Goal: Information Seeking & Learning: Learn about a topic

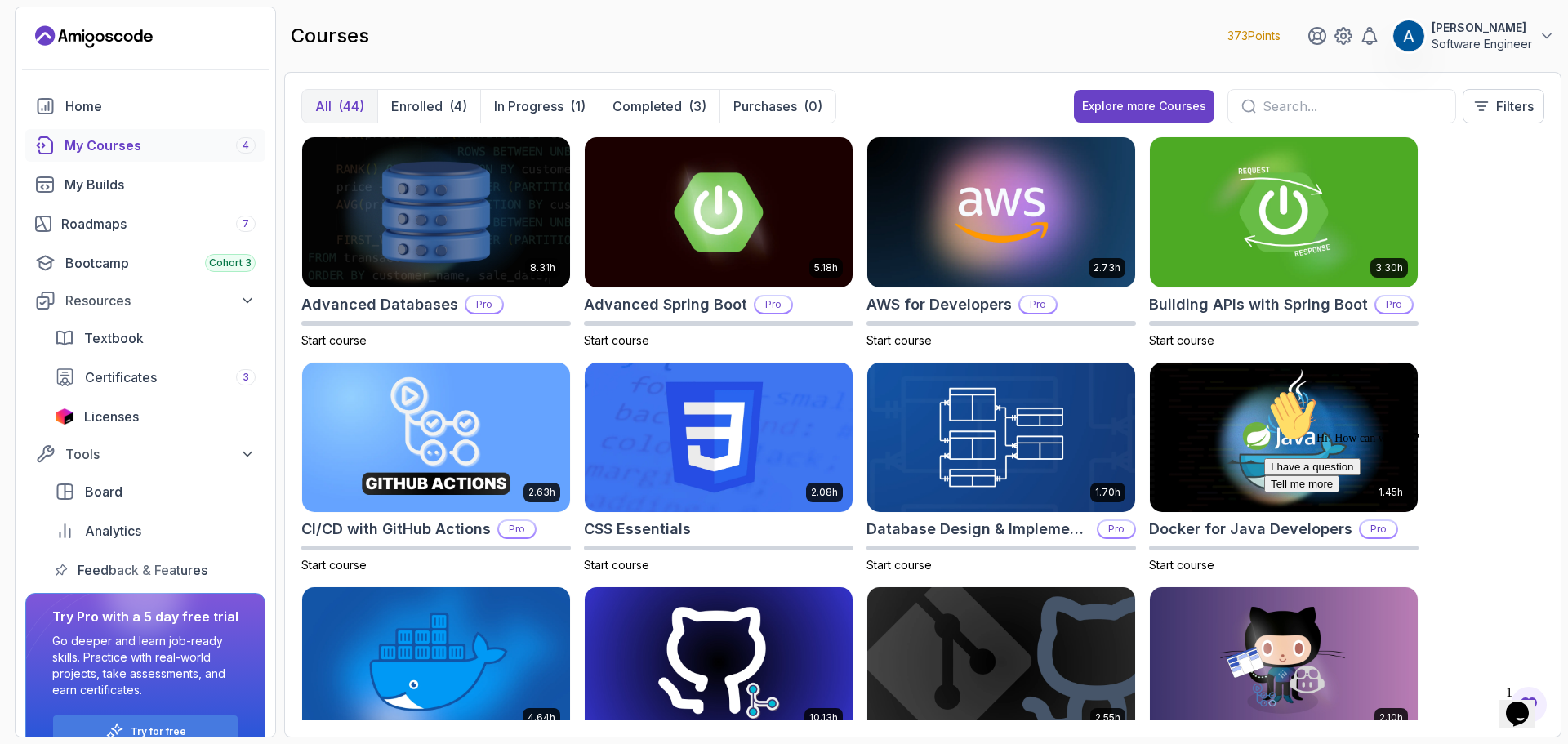
click at [1265, 390] on icon "Chat attention grabber" at bounding box center [1265, 390] width 0 height 0
click at [1473, 702] on icon "Close" at bounding box center [1473, 708] width 0 height 14
click at [1352, 43] on icon at bounding box center [1343, 36] width 20 height 20
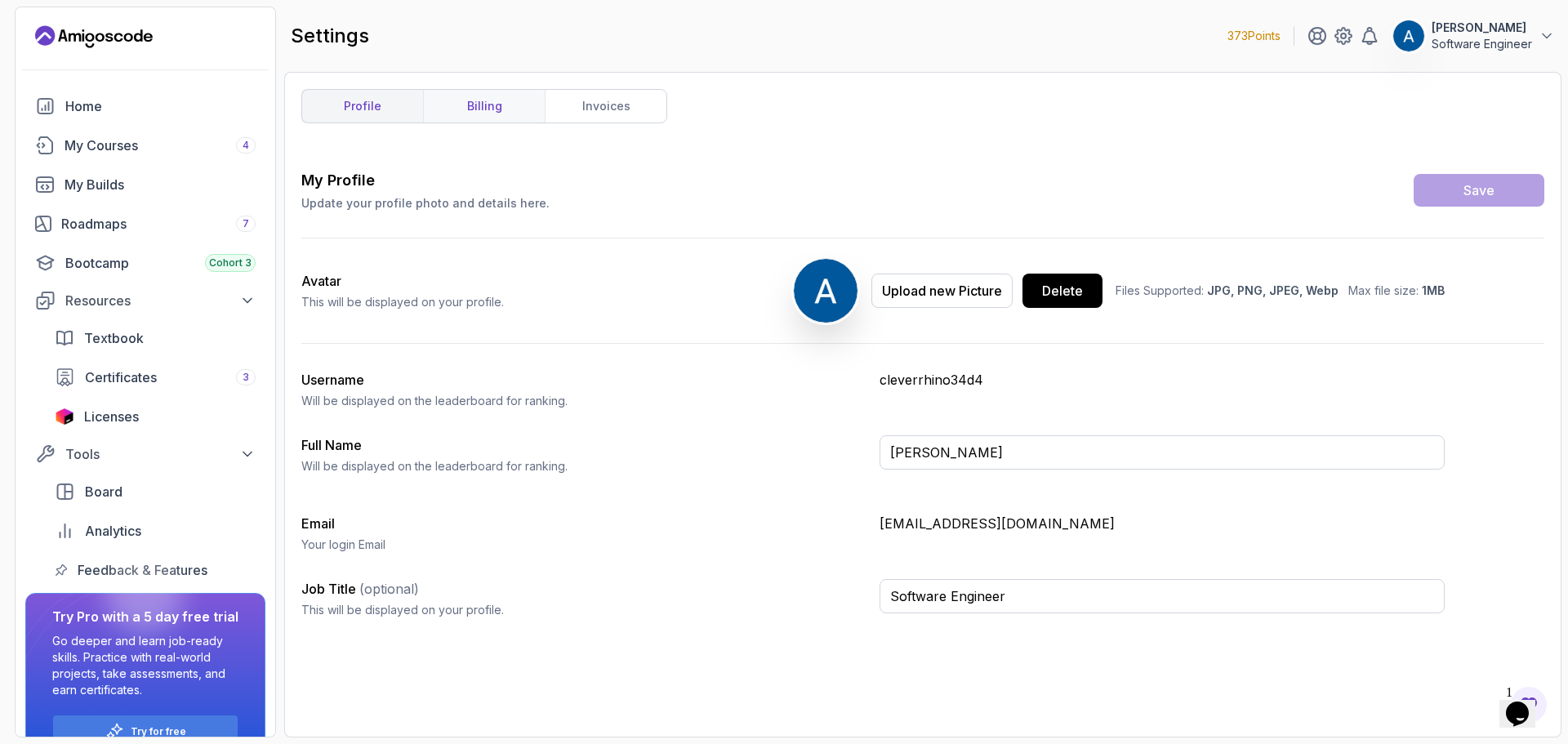
click at [526, 107] on link "billing" at bounding box center [484, 106] width 122 height 33
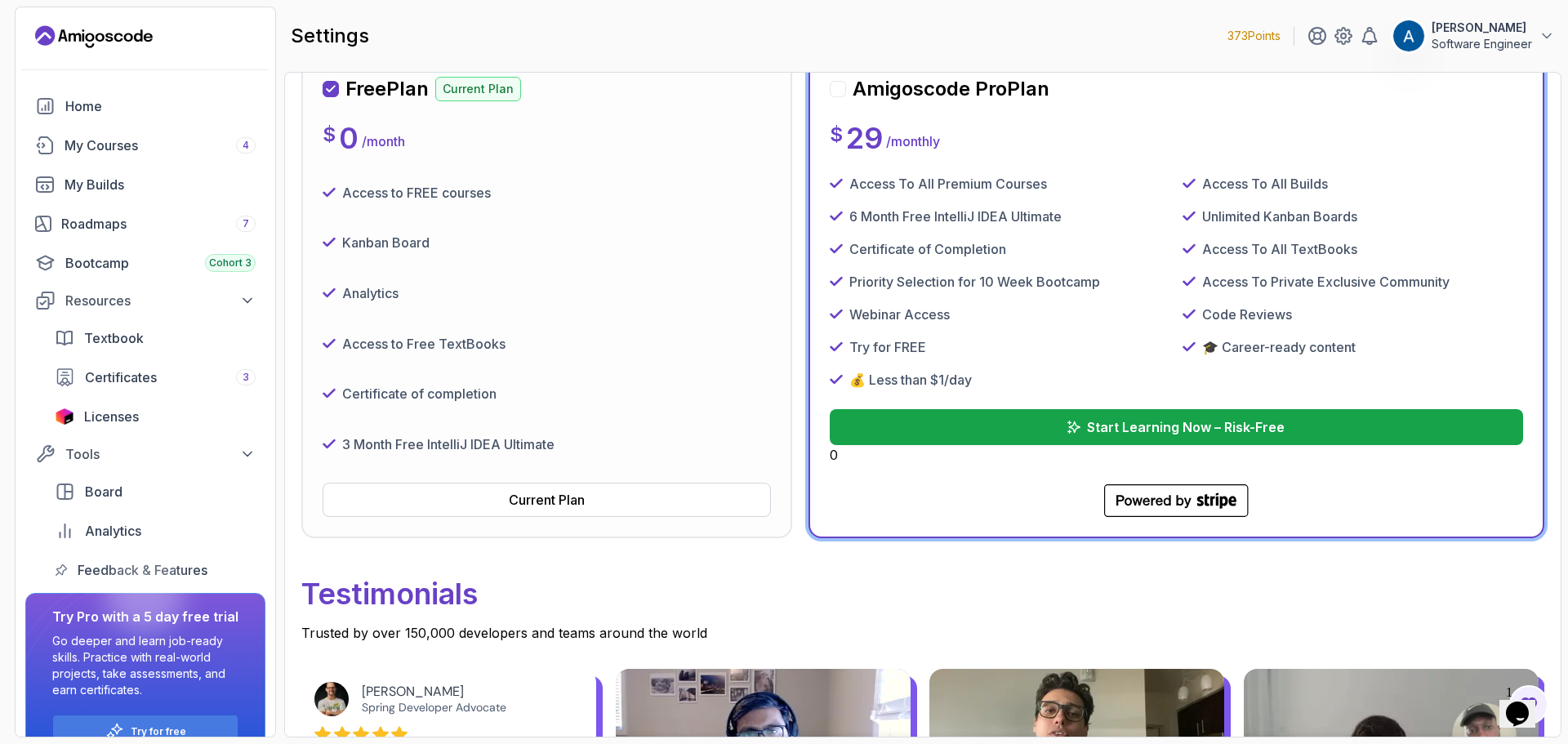
scroll to position [327, 0]
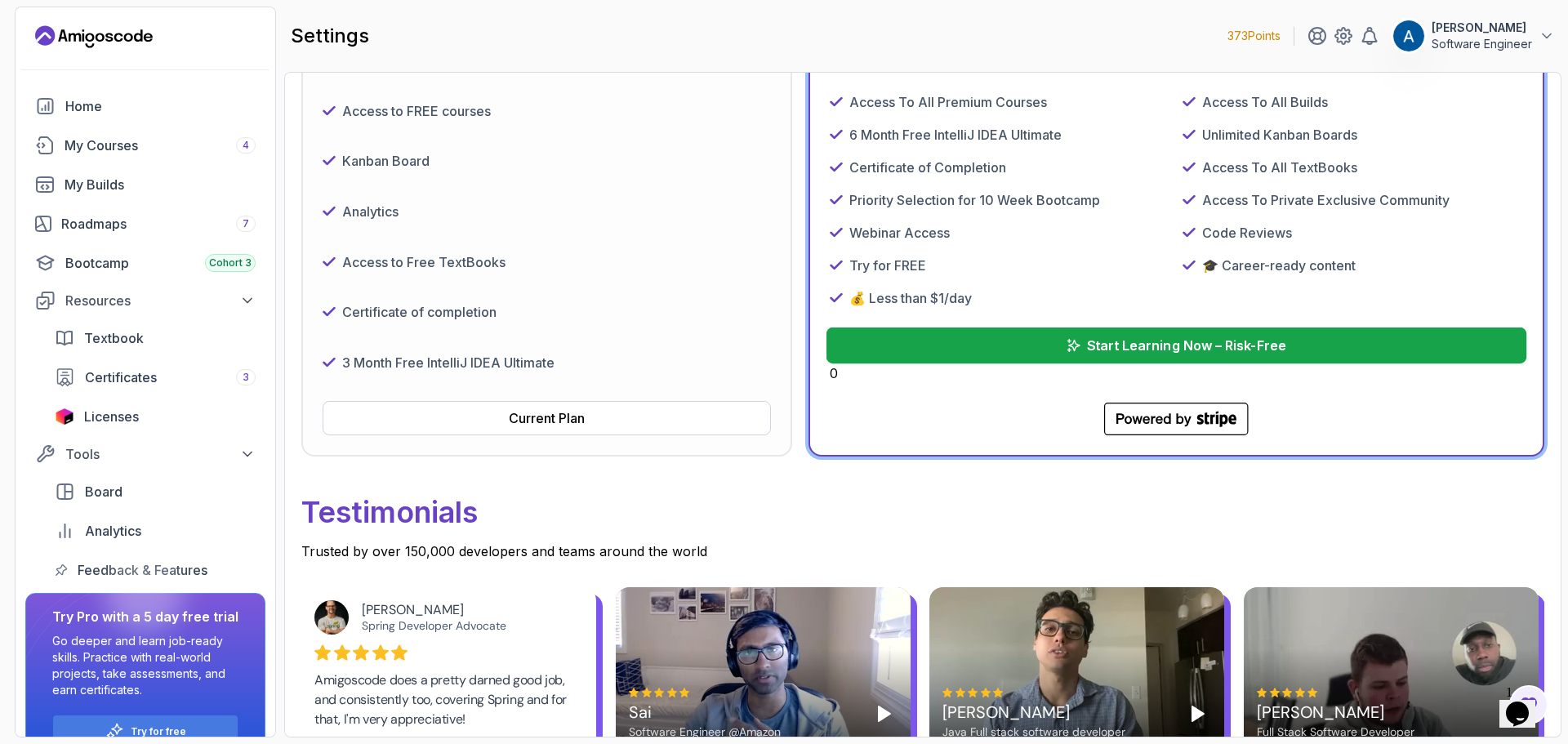
click at [1159, 348] on p "Start Learning Now – Risk-Free" at bounding box center [1186, 345] width 200 height 20
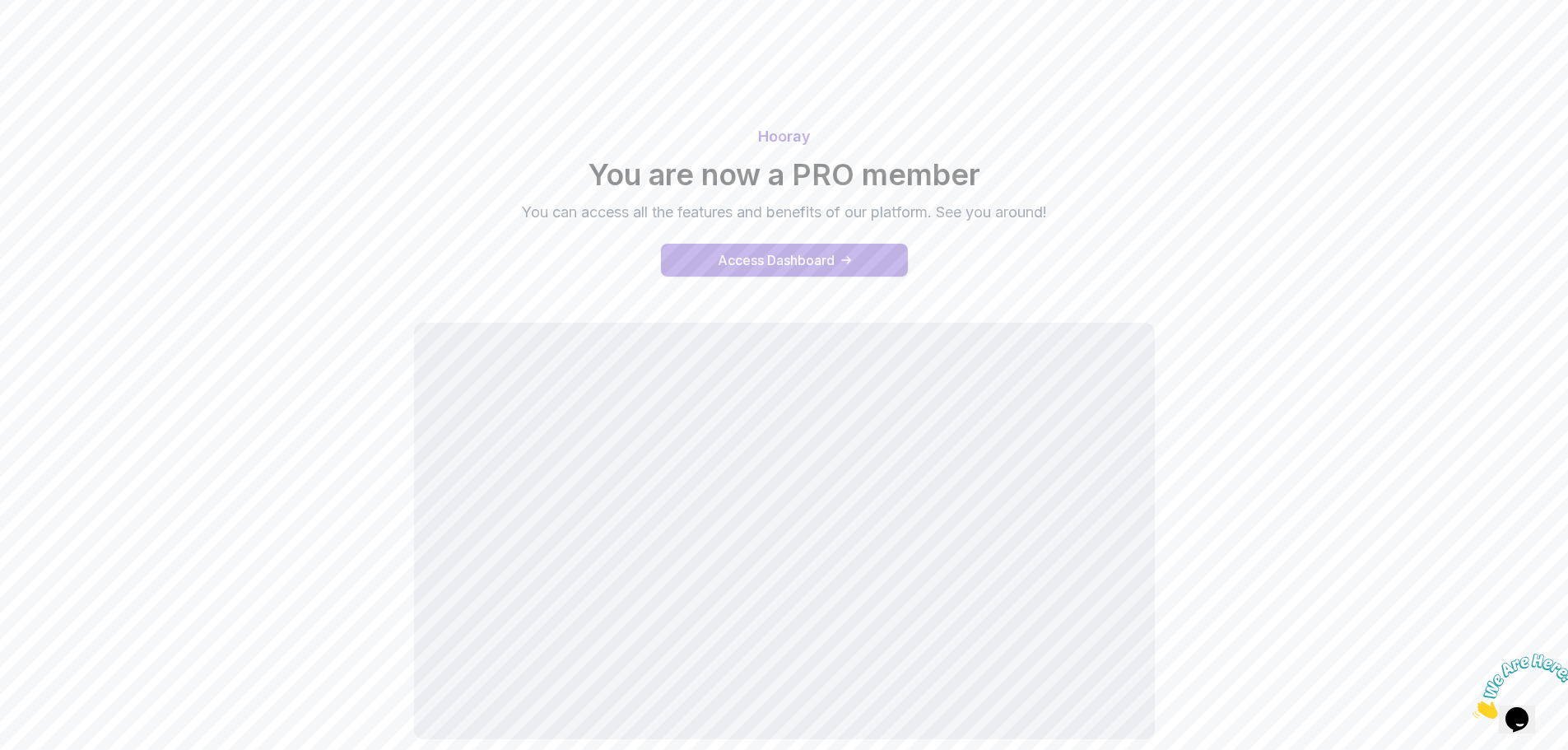
click at [827, 270] on button "Access Dashboard" at bounding box center [784, 260] width 247 height 33
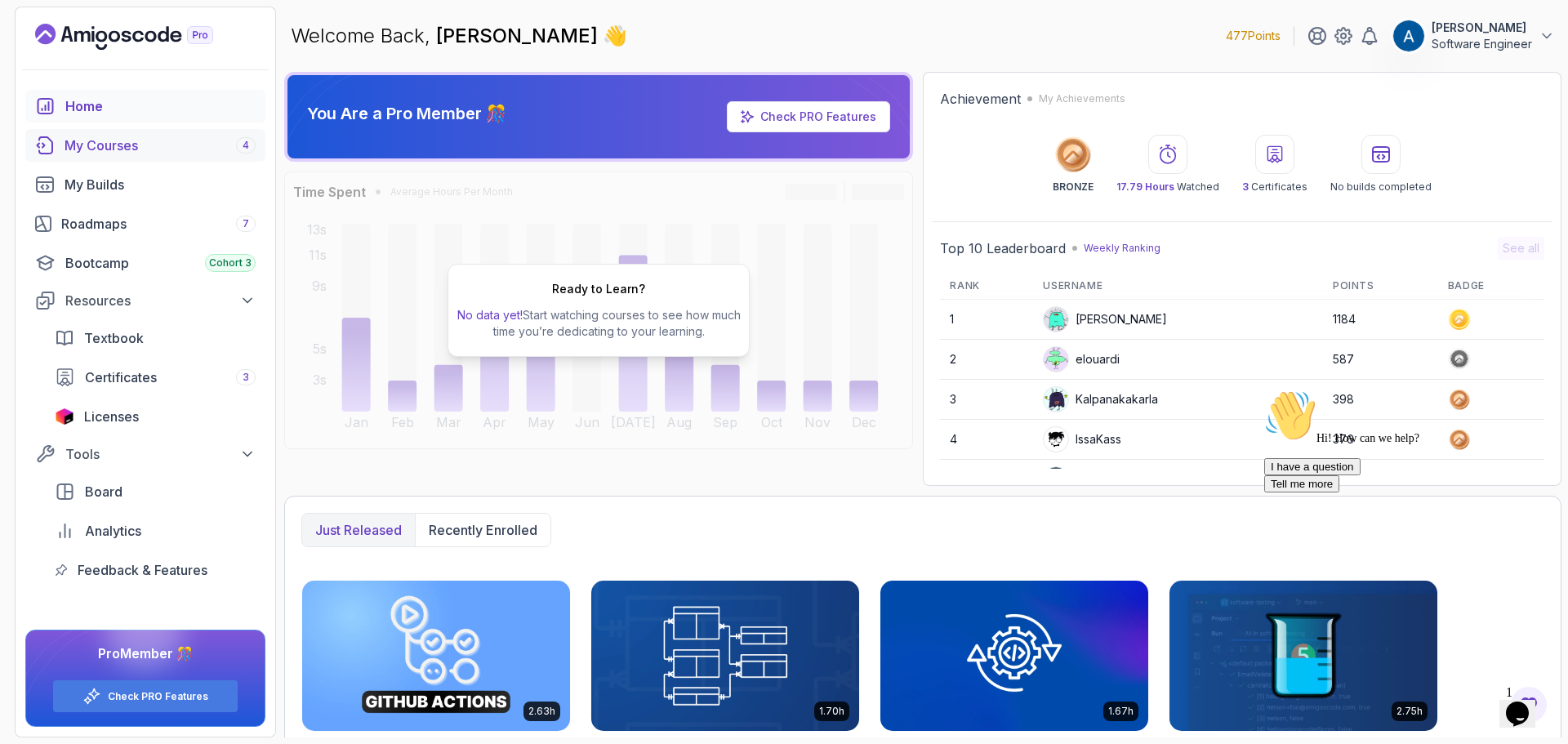
click at [171, 143] on div "My Courses 4" at bounding box center [160, 145] width 191 height 20
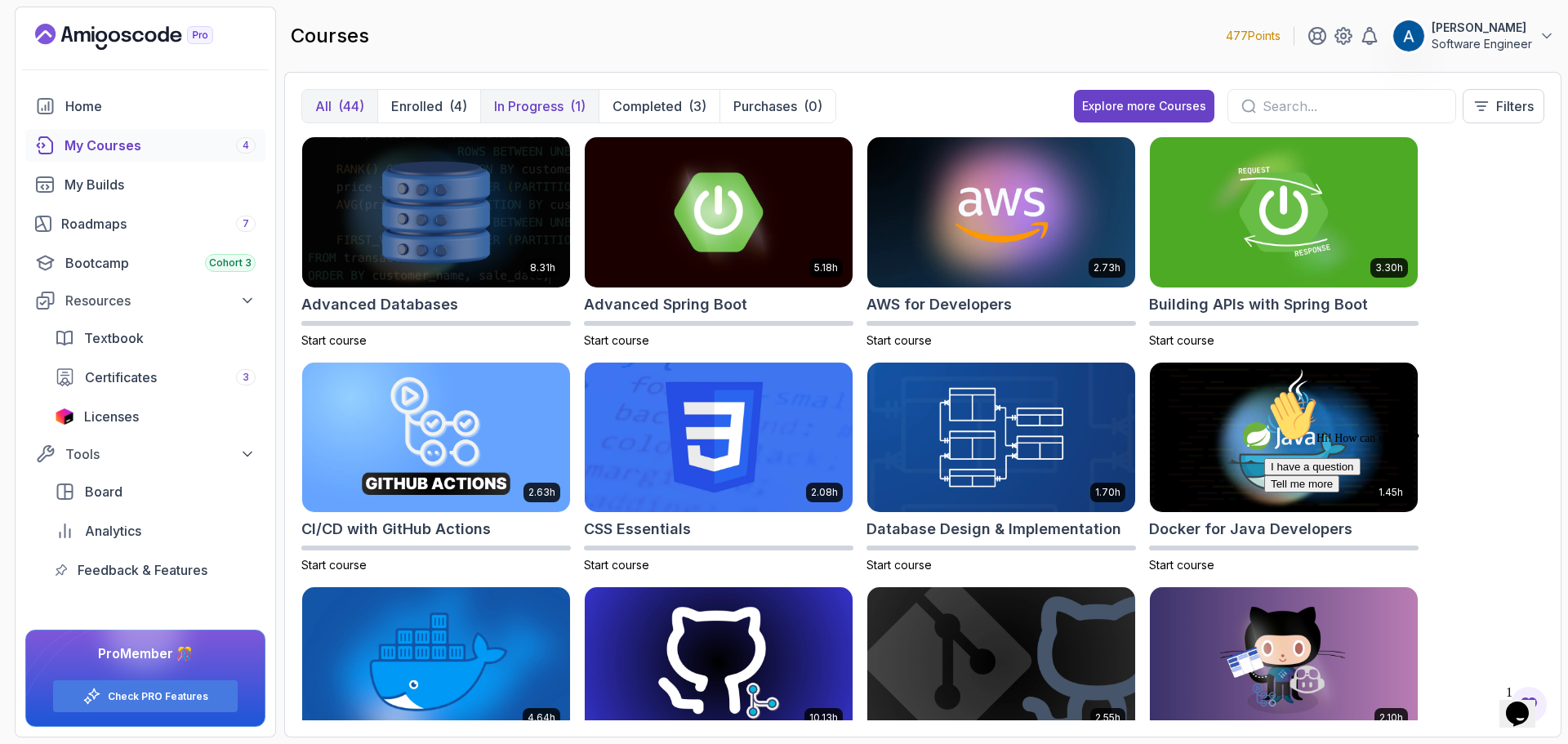
click at [577, 112] on div "(1)" at bounding box center [578, 106] width 16 height 20
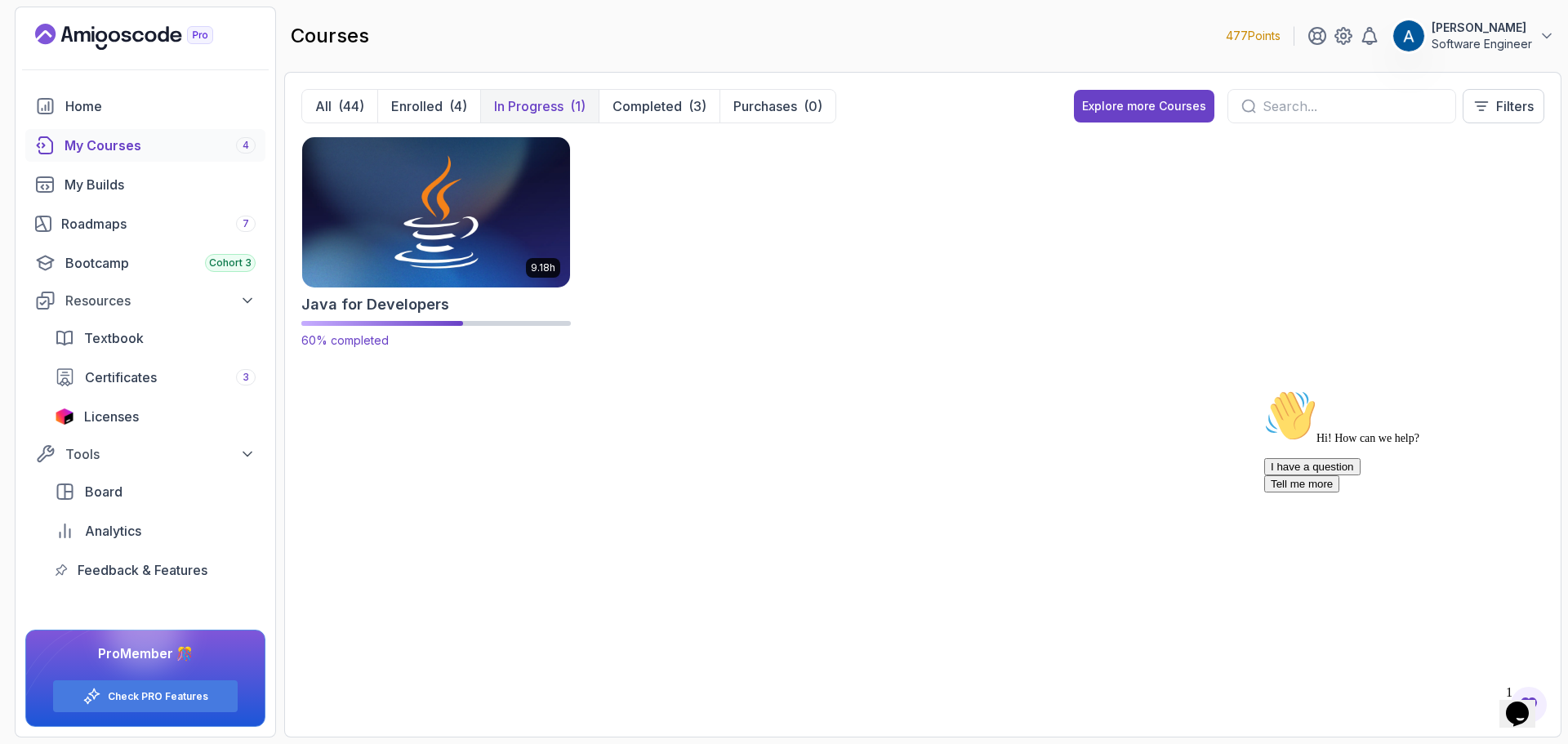
click at [480, 209] on img at bounding box center [436, 212] width 281 height 157
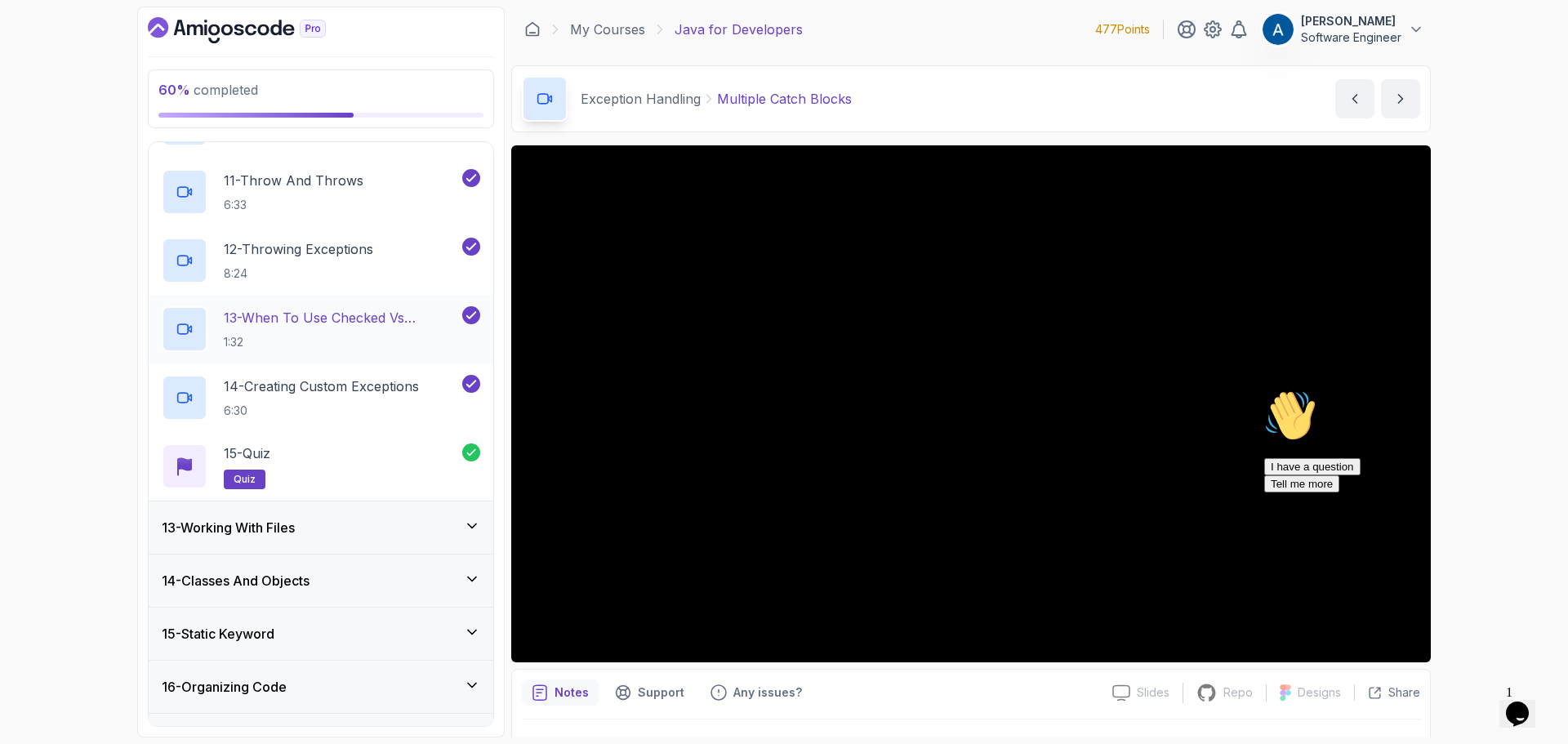
scroll to position [1453, 0]
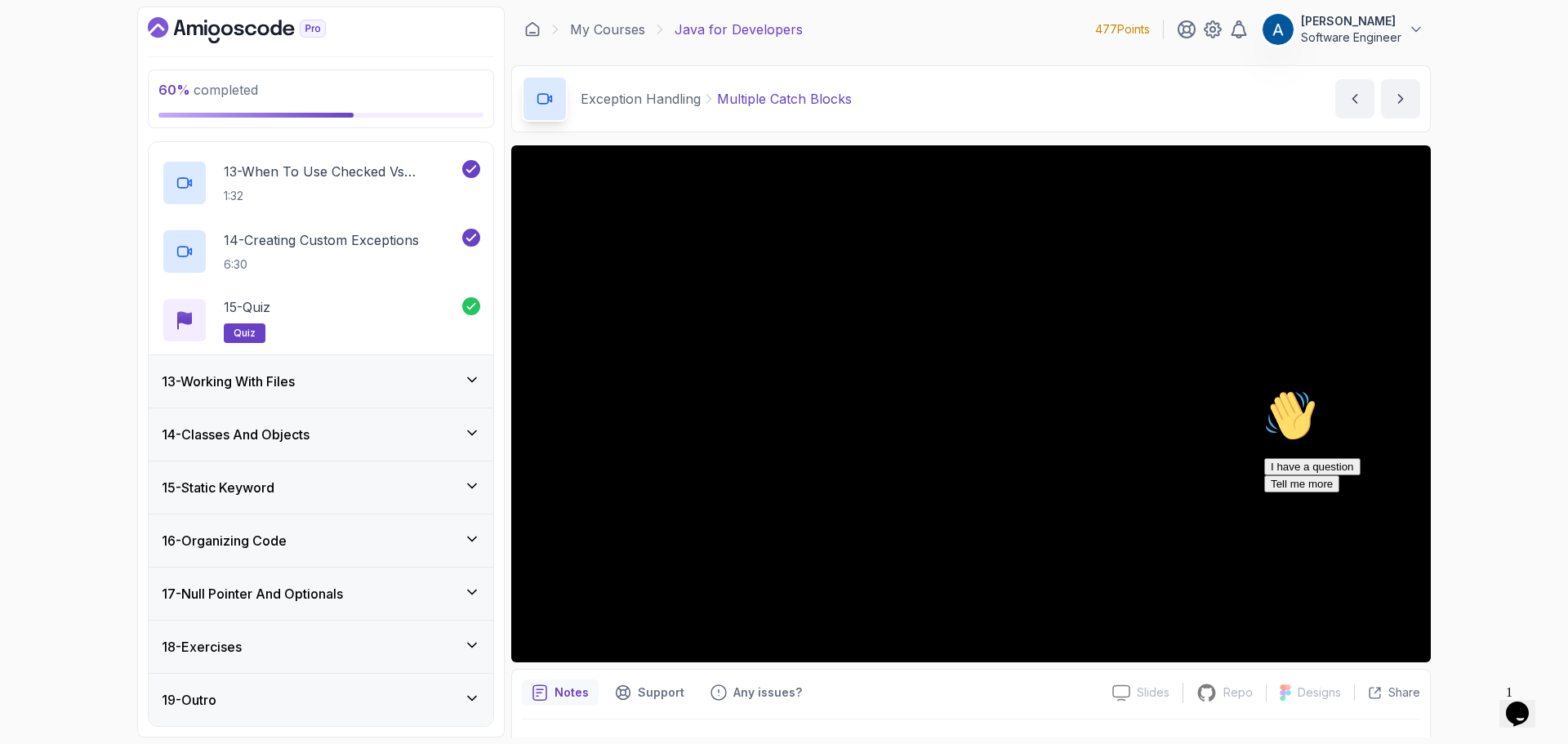
click at [385, 366] on div "13 - Working With Files" at bounding box center [321, 381] width 345 height 52
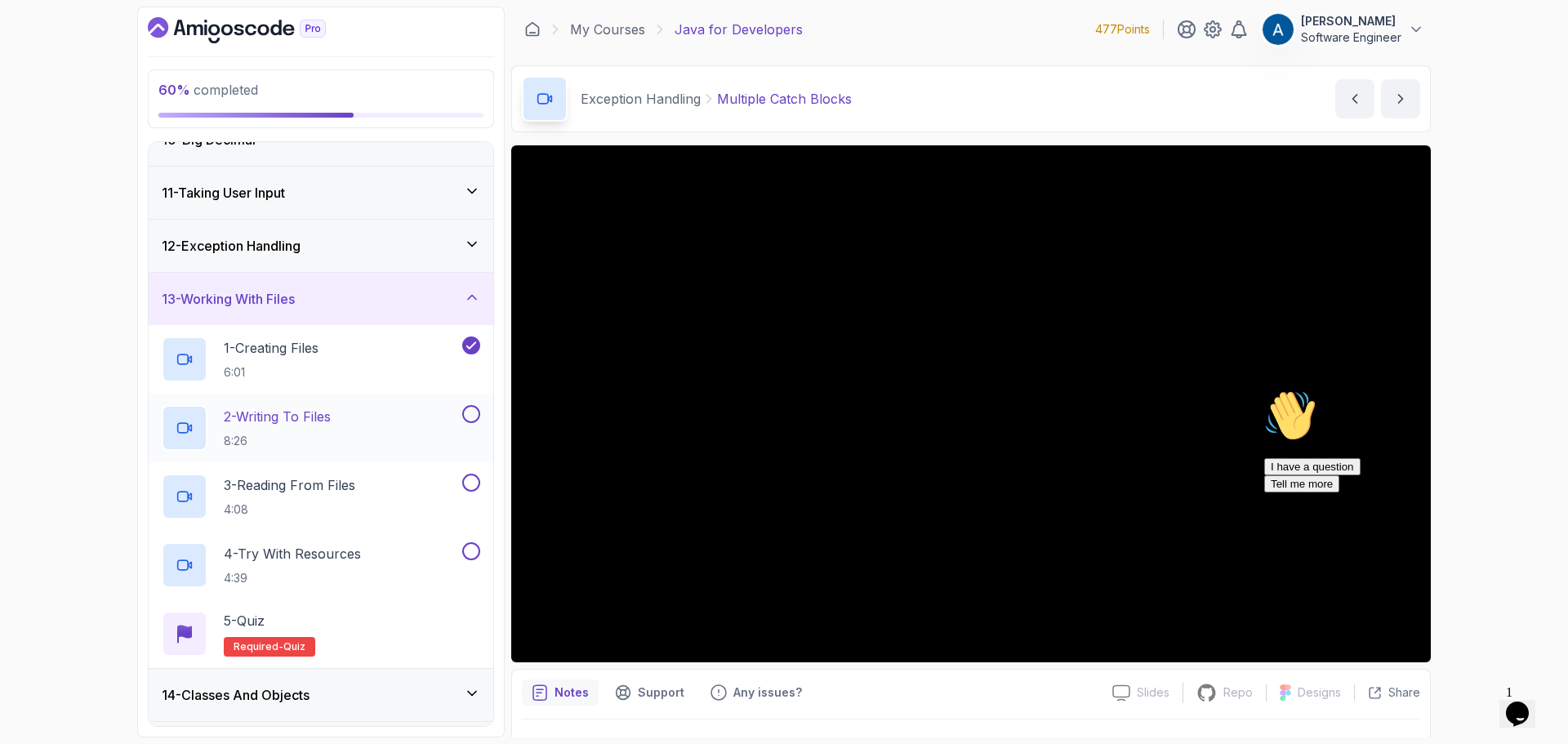
scroll to position [588, 0]
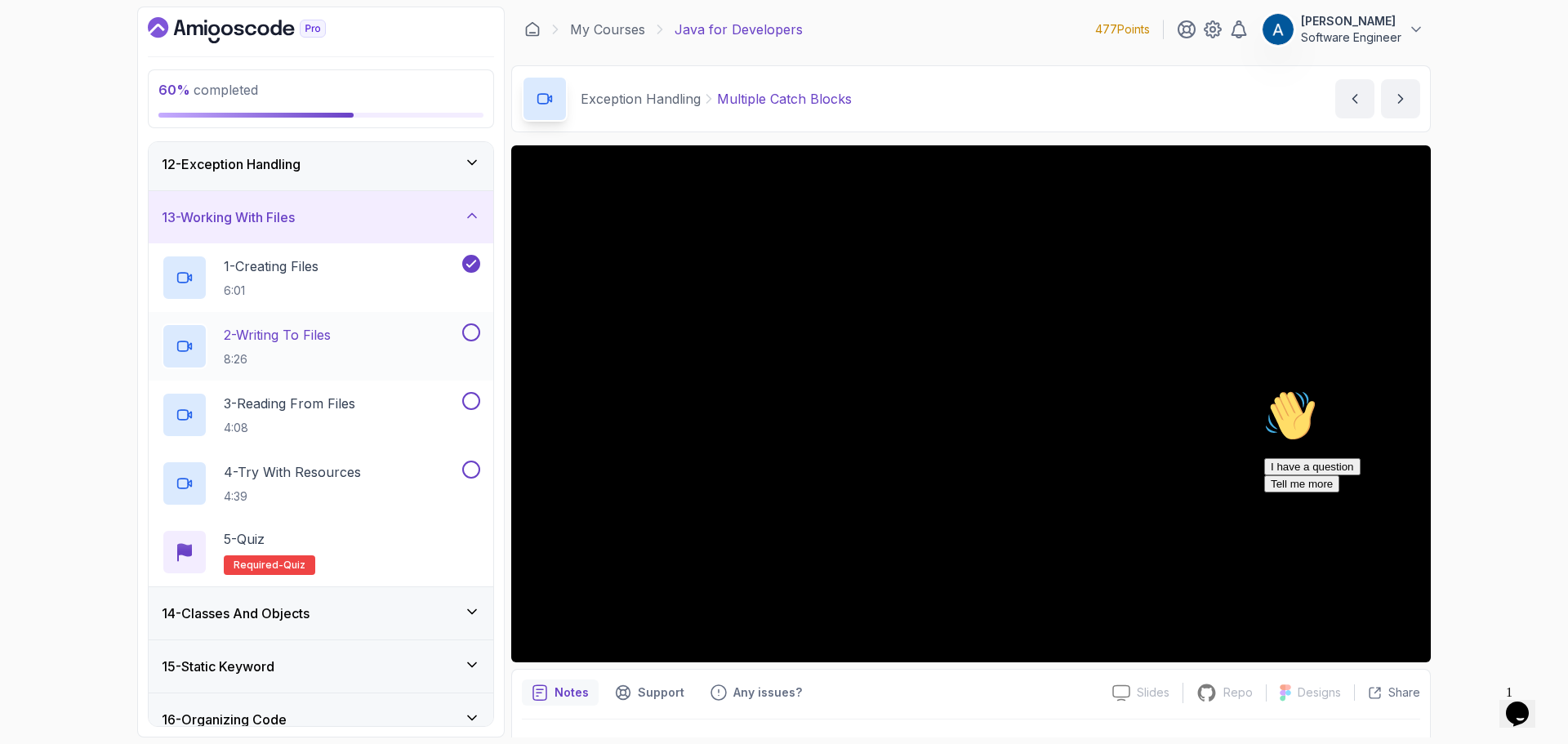
click at [366, 338] on div "2 - Writing To Files 8:26" at bounding box center [310, 346] width 297 height 46
click at [162, 323] on button "2 - Writing To Files 8:26" at bounding box center [321, 346] width 318 height 46
click at [1265, 390] on icon "Chat attention grabber" at bounding box center [1265, 390] width 0 height 0
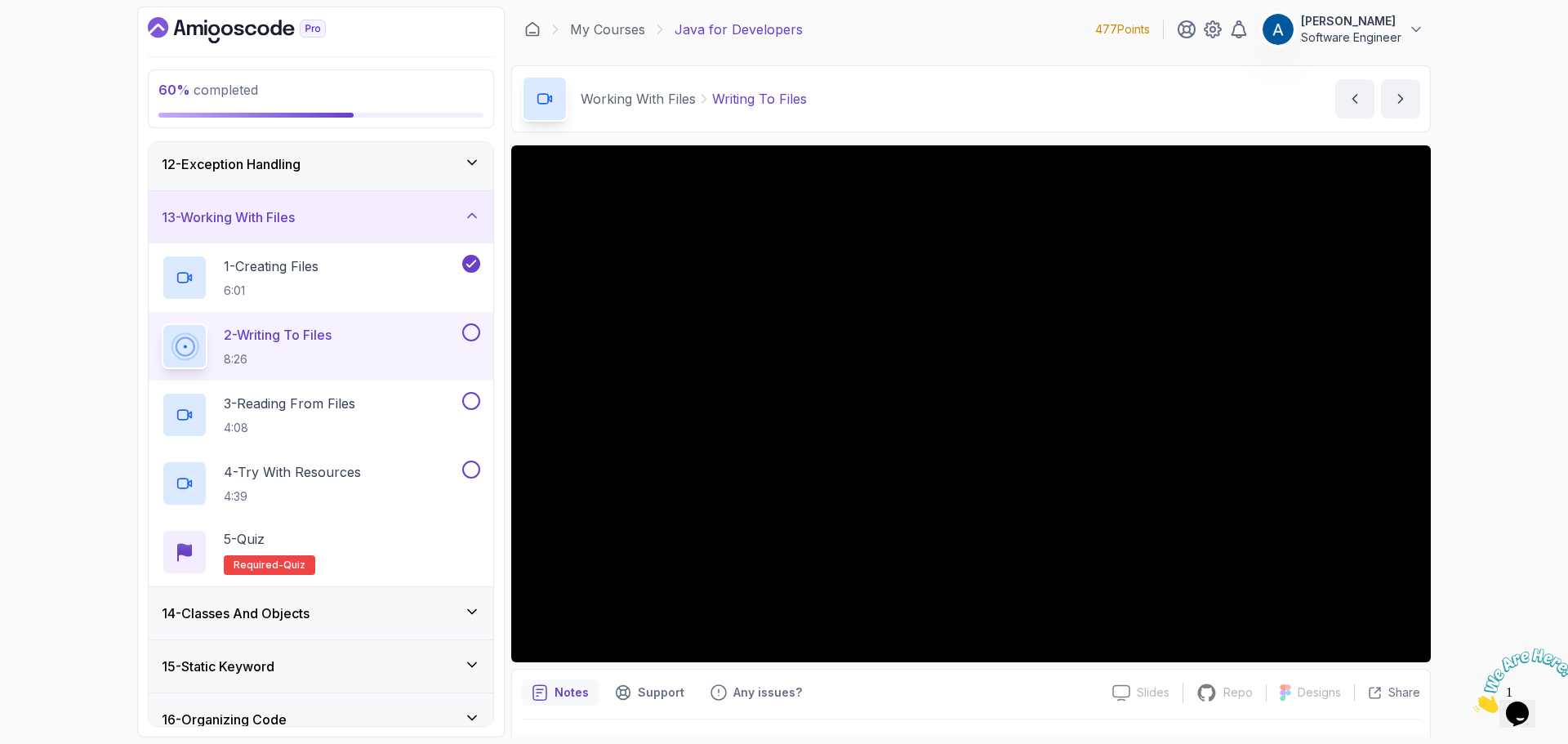
scroll to position [670, 0]
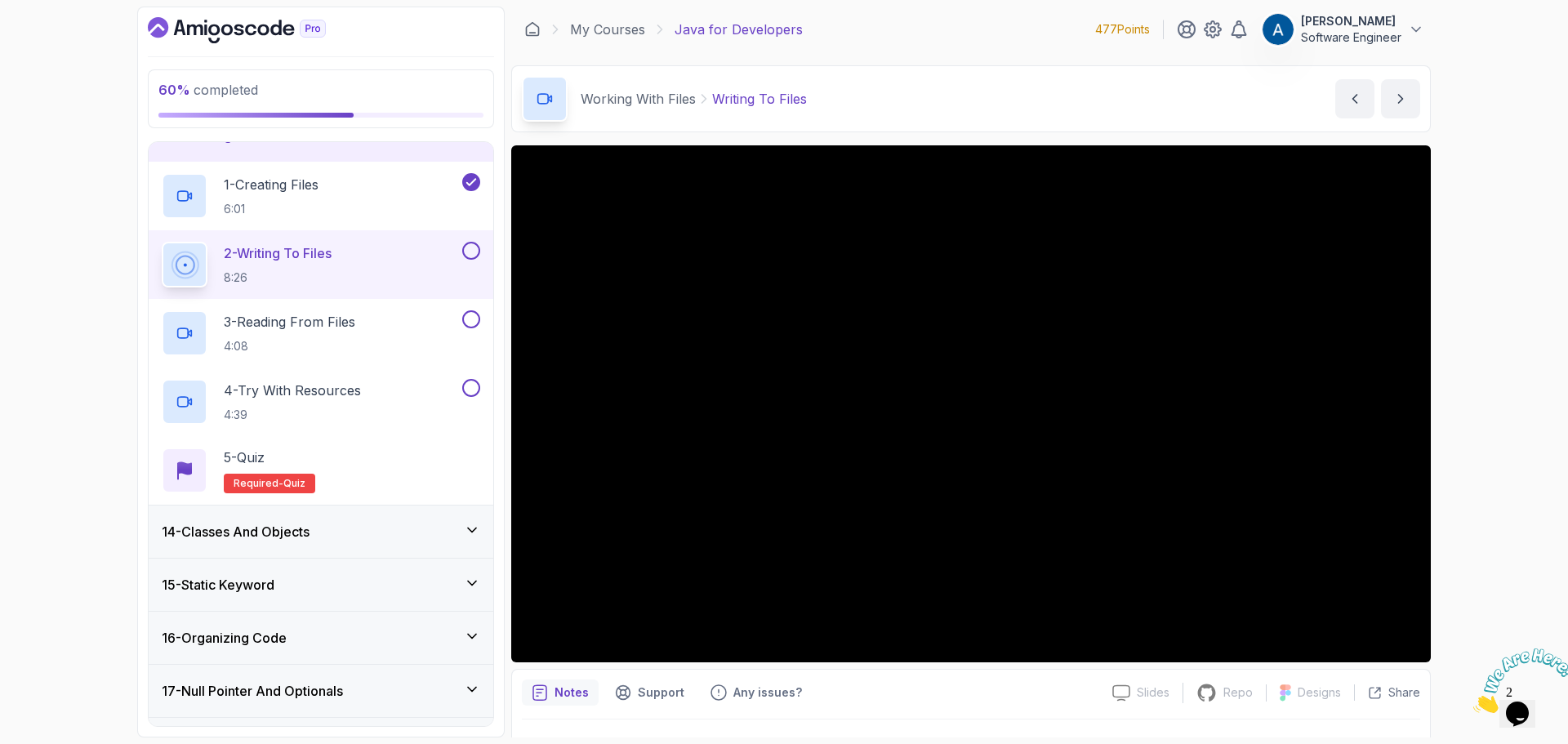
drag, startPoint x: 1534, startPoint y: 705, endPoint x: 1501, endPoint y: 668, distance: 49.6
click at [1534, 705] on img at bounding box center [1524, 680] width 101 height 65
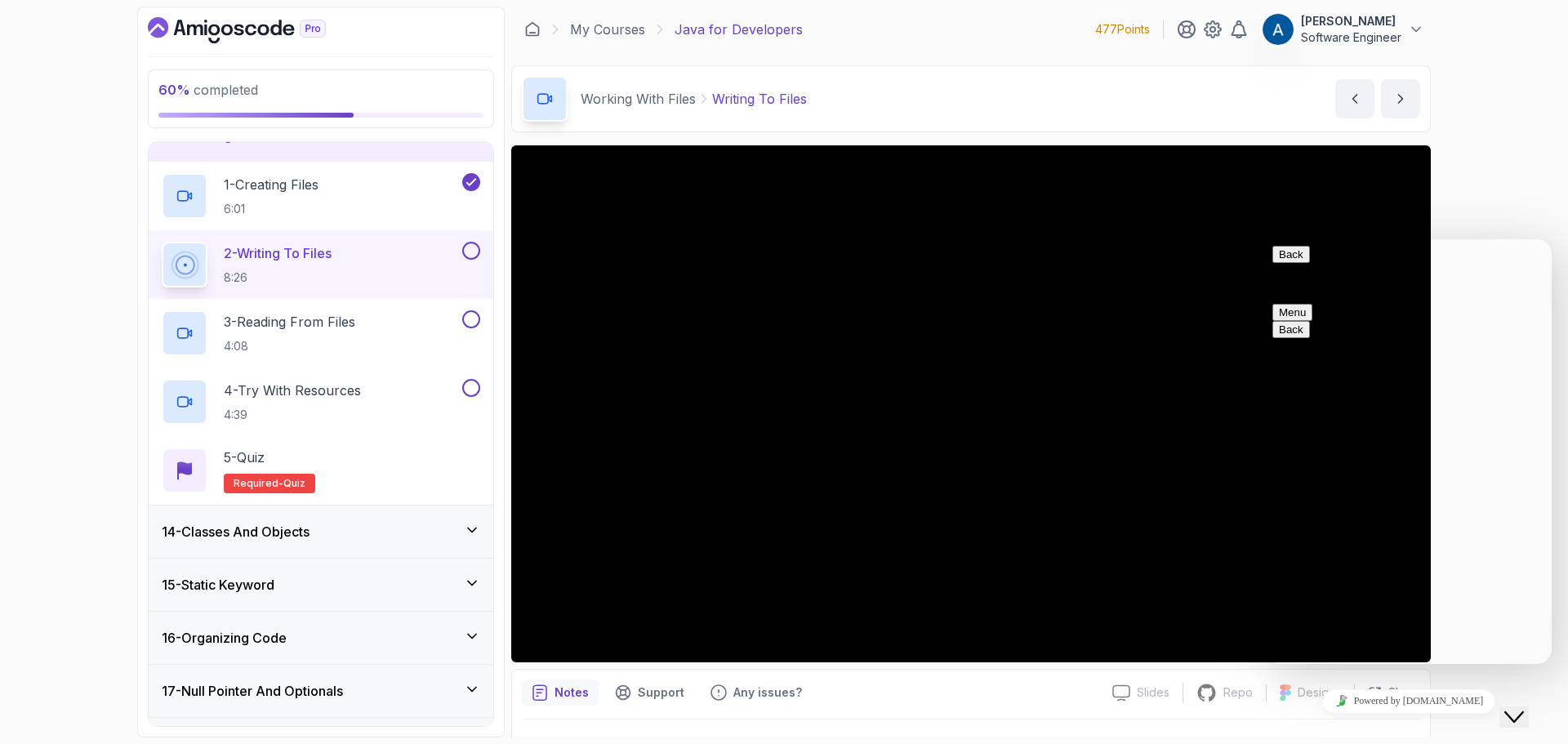
click at [1523, 218] on div "60 % completed 1 - Intro 2 - Loops 3 - If Statements 4 - Packages 5 - Access Mo…" at bounding box center [784, 372] width 1568 height 744
click at [1539, 180] on div "60 % completed 1 - Intro 2 - Loops 3 - If Statements 4 - Packages 5 - Access Mo…" at bounding box center [784, 372] width 1568 height 744
click at [1555, 230] on div "60 % completed 1 - Intro 2 - Loops 3 - If Statements 4 - Packages 5 - Access Mo…" at bounding box center [784, 372] width 1568 height 744
click at [1518, 195] on div "60 % completed 1 - Intro 2 - Loops 3 - If Statements 4 - Packages 5 - Access Mo…" at bounding box center [784, 372] width 1568 height 744
click at [1312, 304] on button "Menu" at bounding box center [1292, 312] width 40 height 17
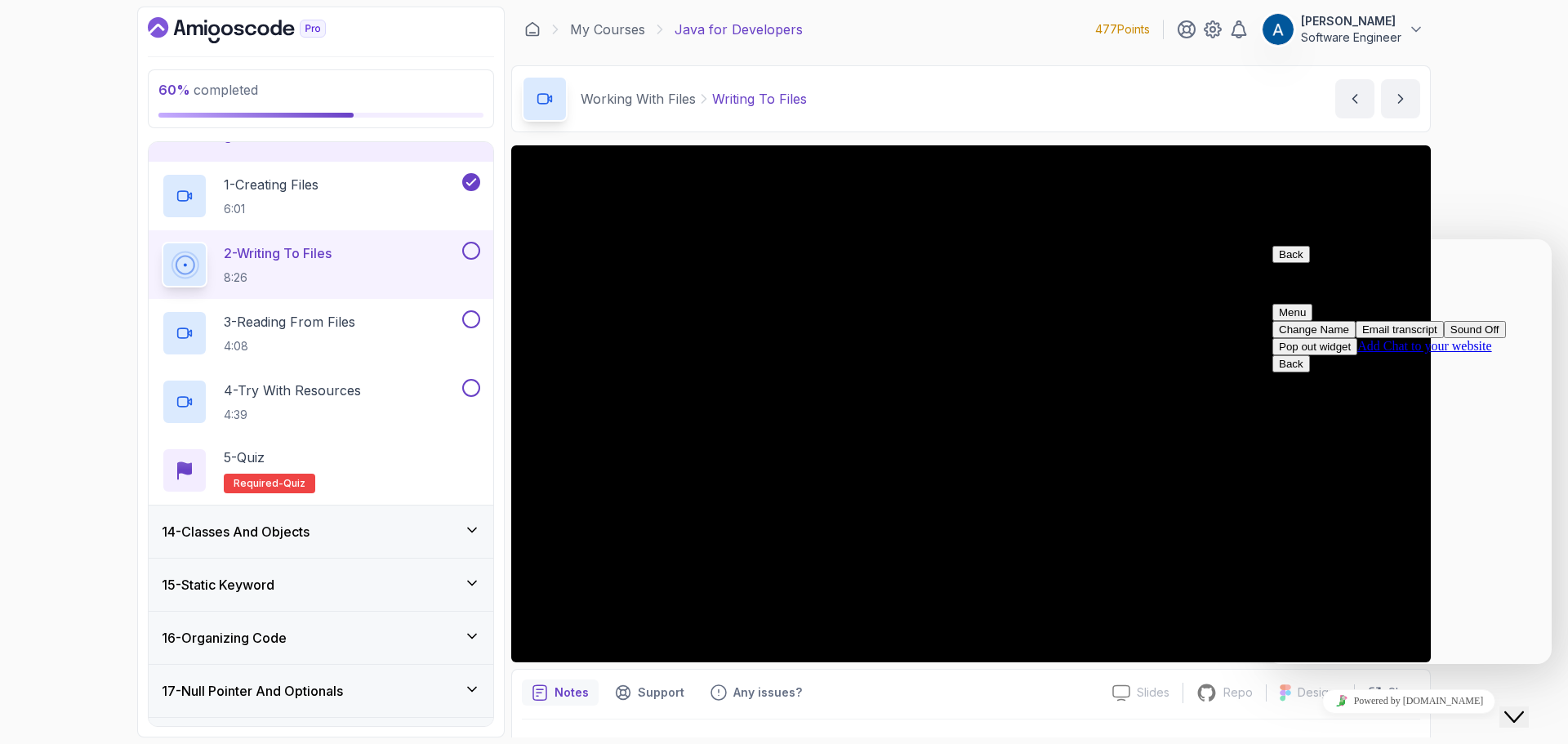
click at [1284, 263] on button "Back" at bounding box center [1291, 254] width 37 height 17
click at [1521, 707] on icon "Close Chat This icon closes the chat window." at bounding box center [1514, 717] width 20 height 20
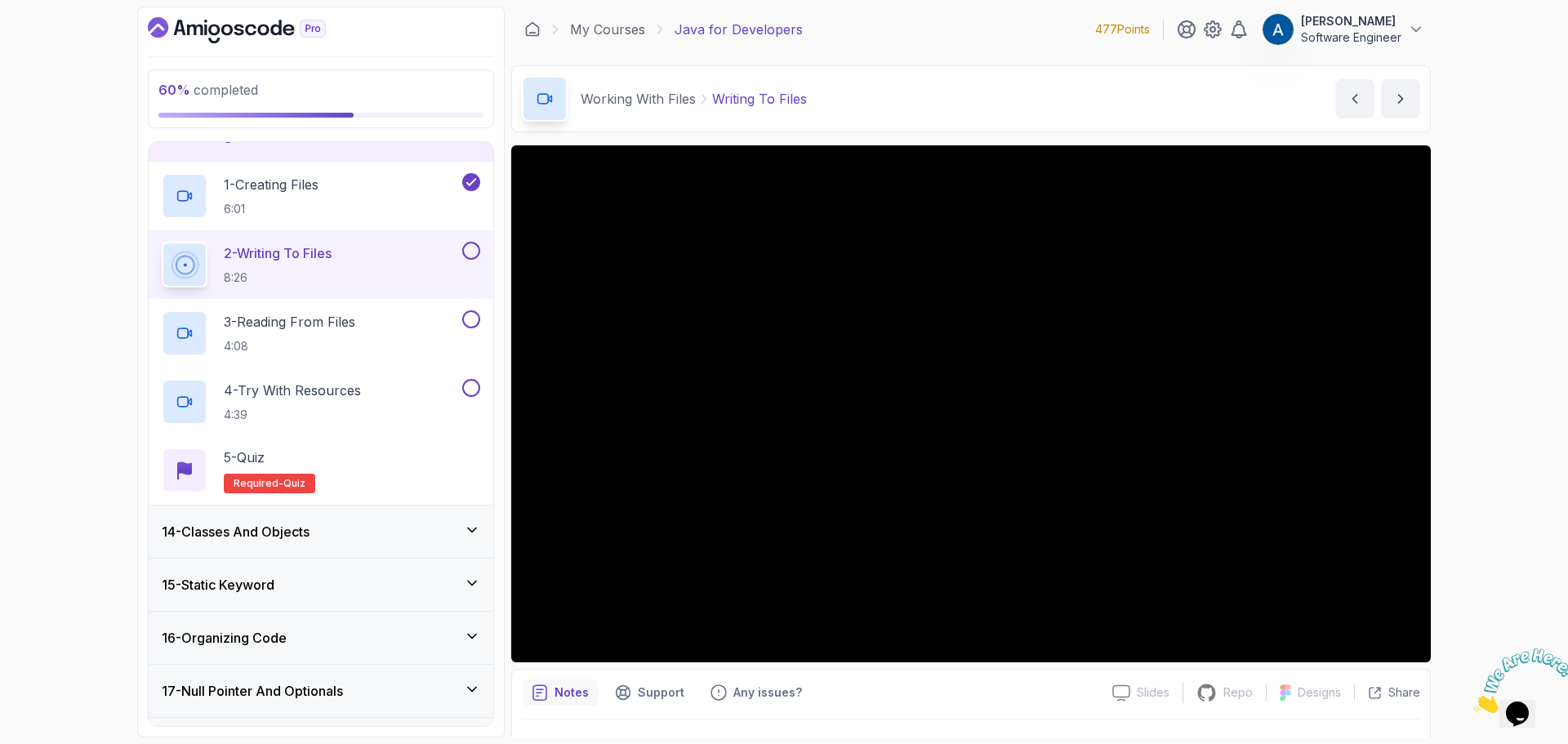
click at [1473, 702] on icon "Close" at bounding box center [1473, 708] width 0 height 14
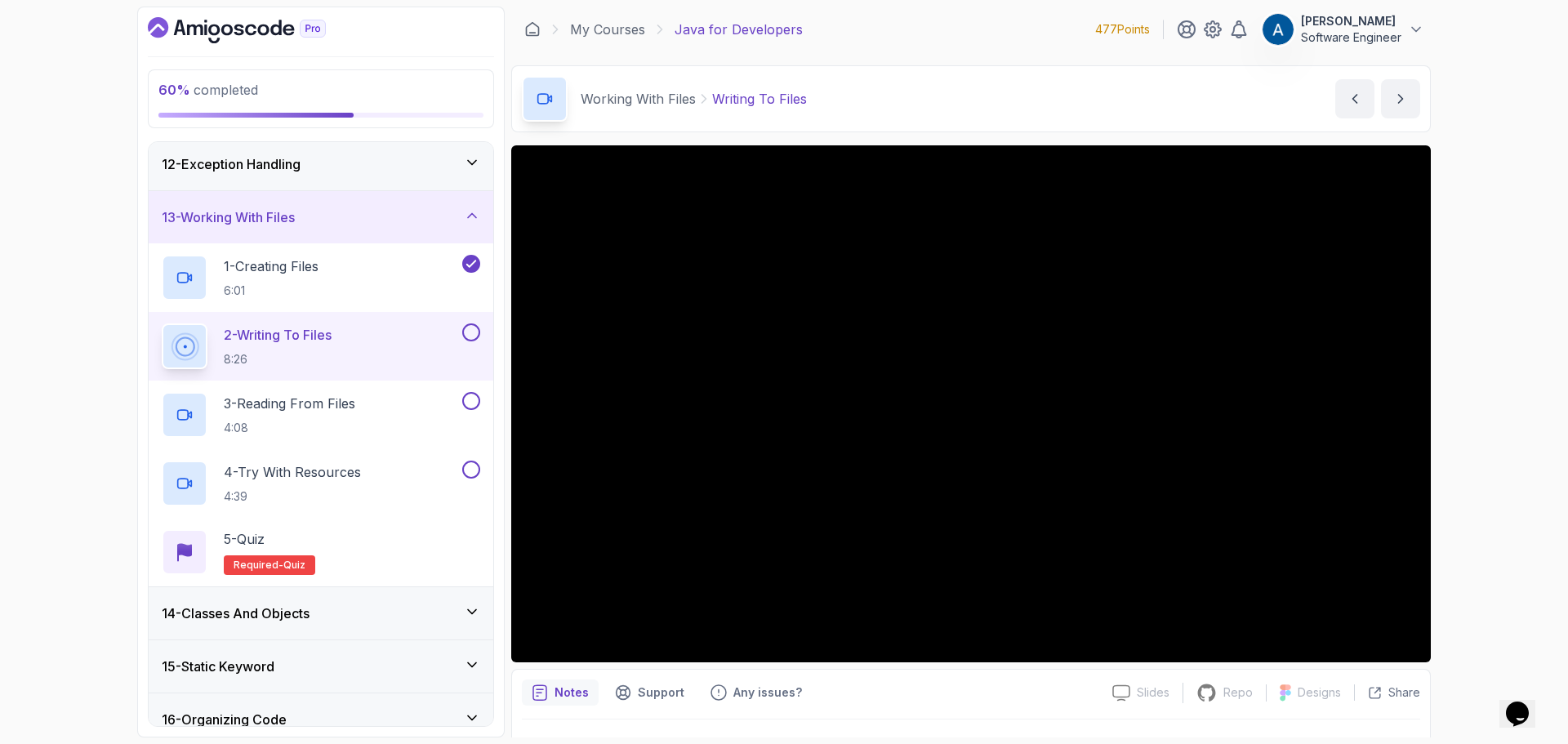
scroll to position [38, 0]
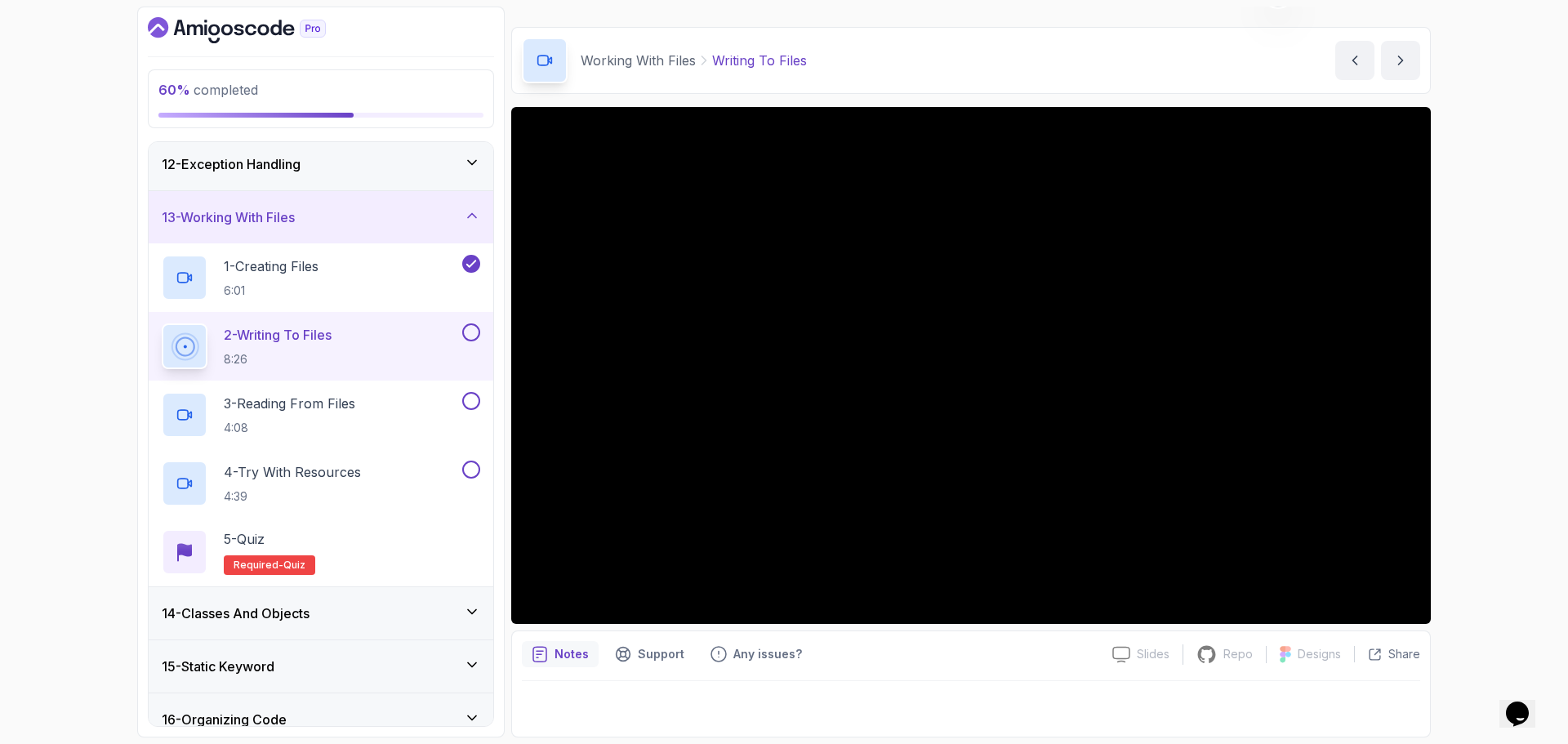
click at [1494, 409] on div "60 % completed 1 - Intro 2 - Loops 3 - If Statements 4 - Packages 5 - Access Mo…" at bounding box center [784, 372] width 1568 height 744
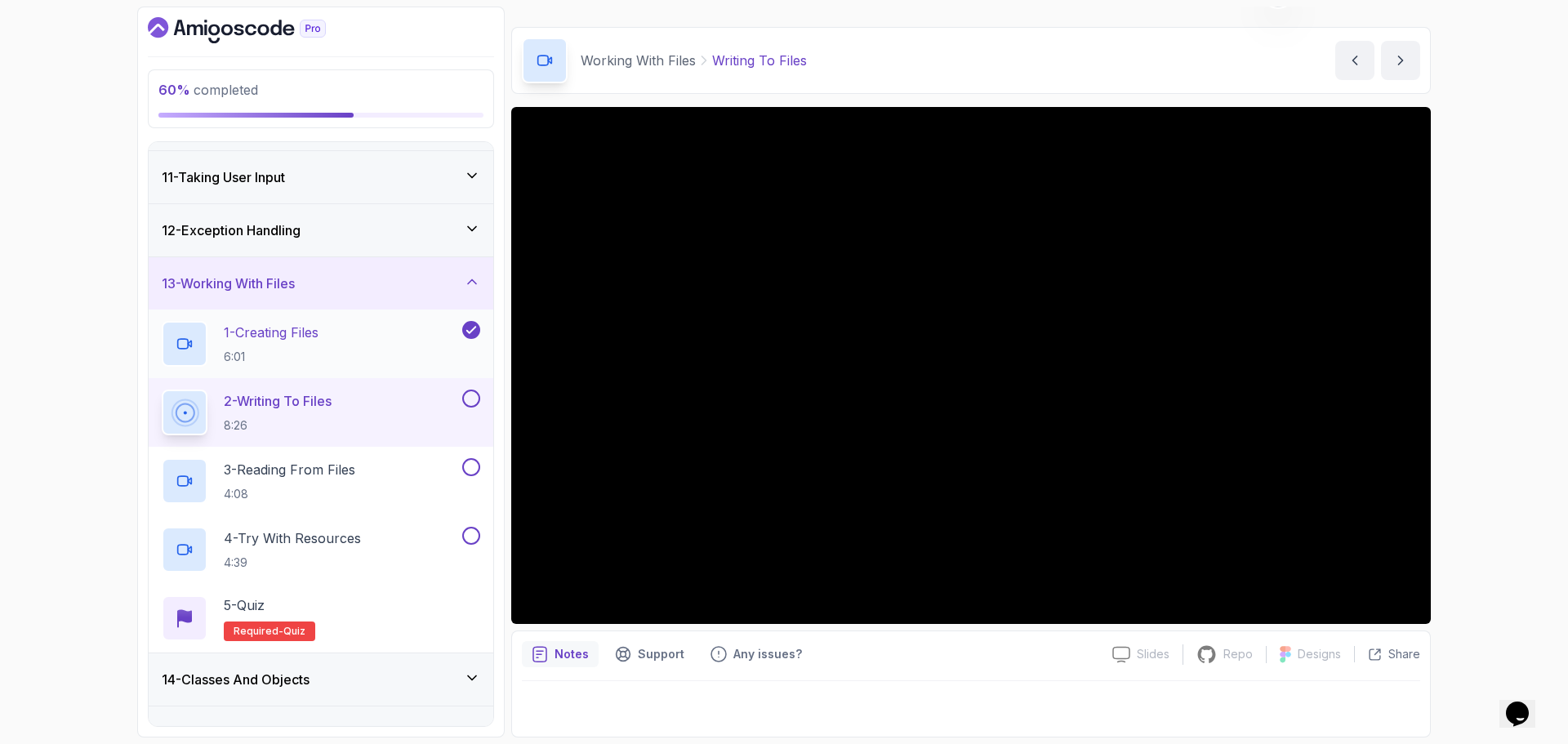
scroll to position [603, 0]
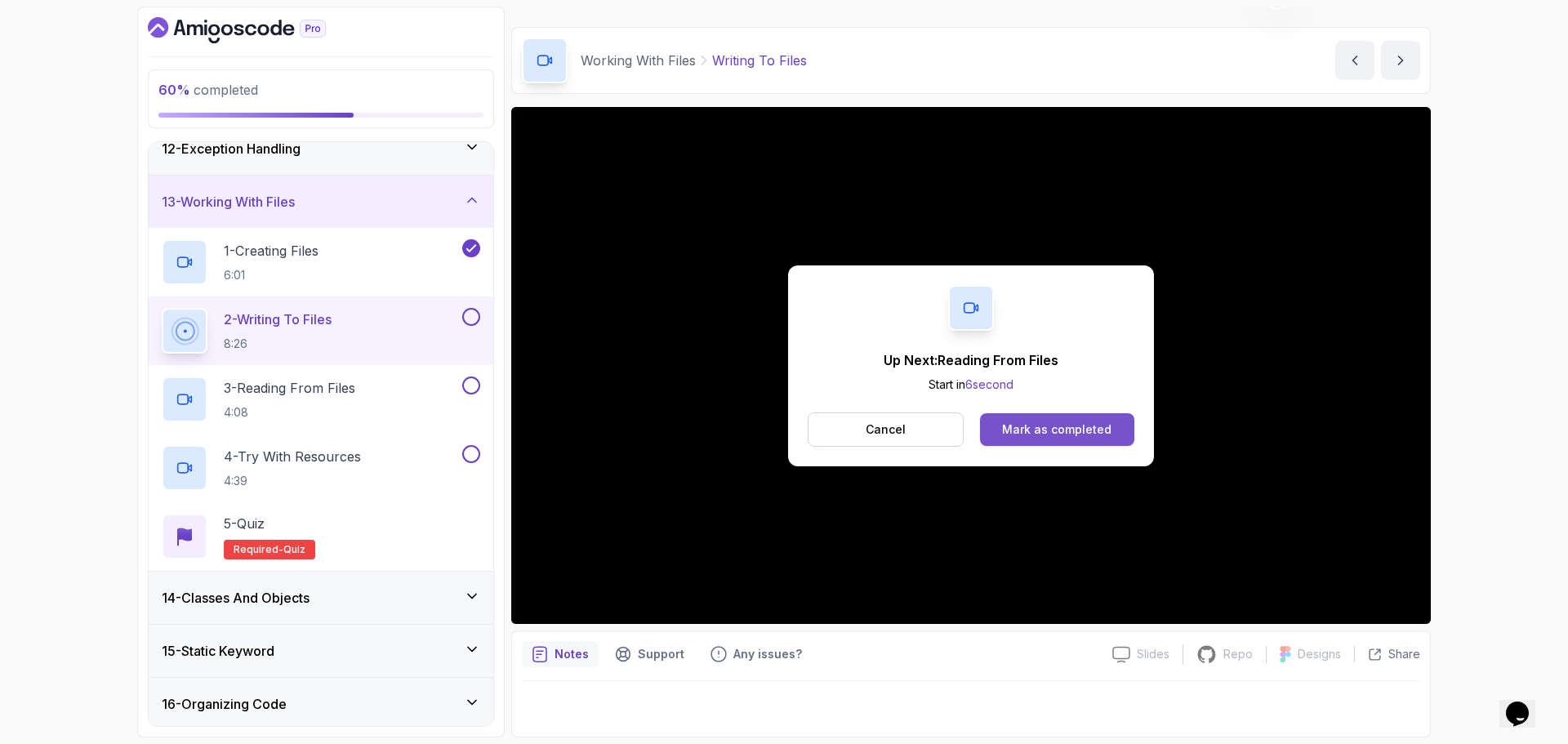
click at [1030, 429] on div "Mark as completed" at bounding box center [1057, 429] width 110 height 16
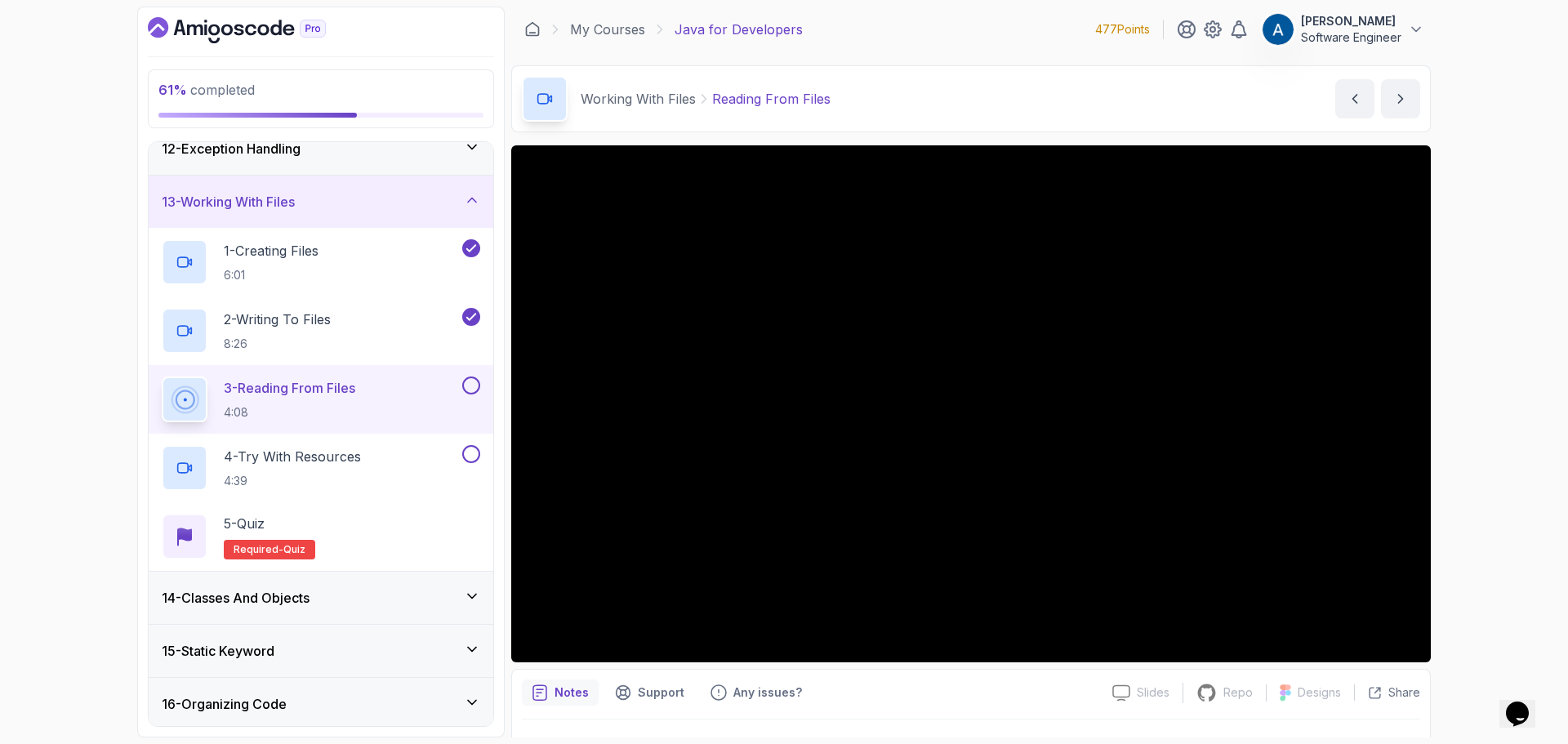
scroll to position [38, 0]
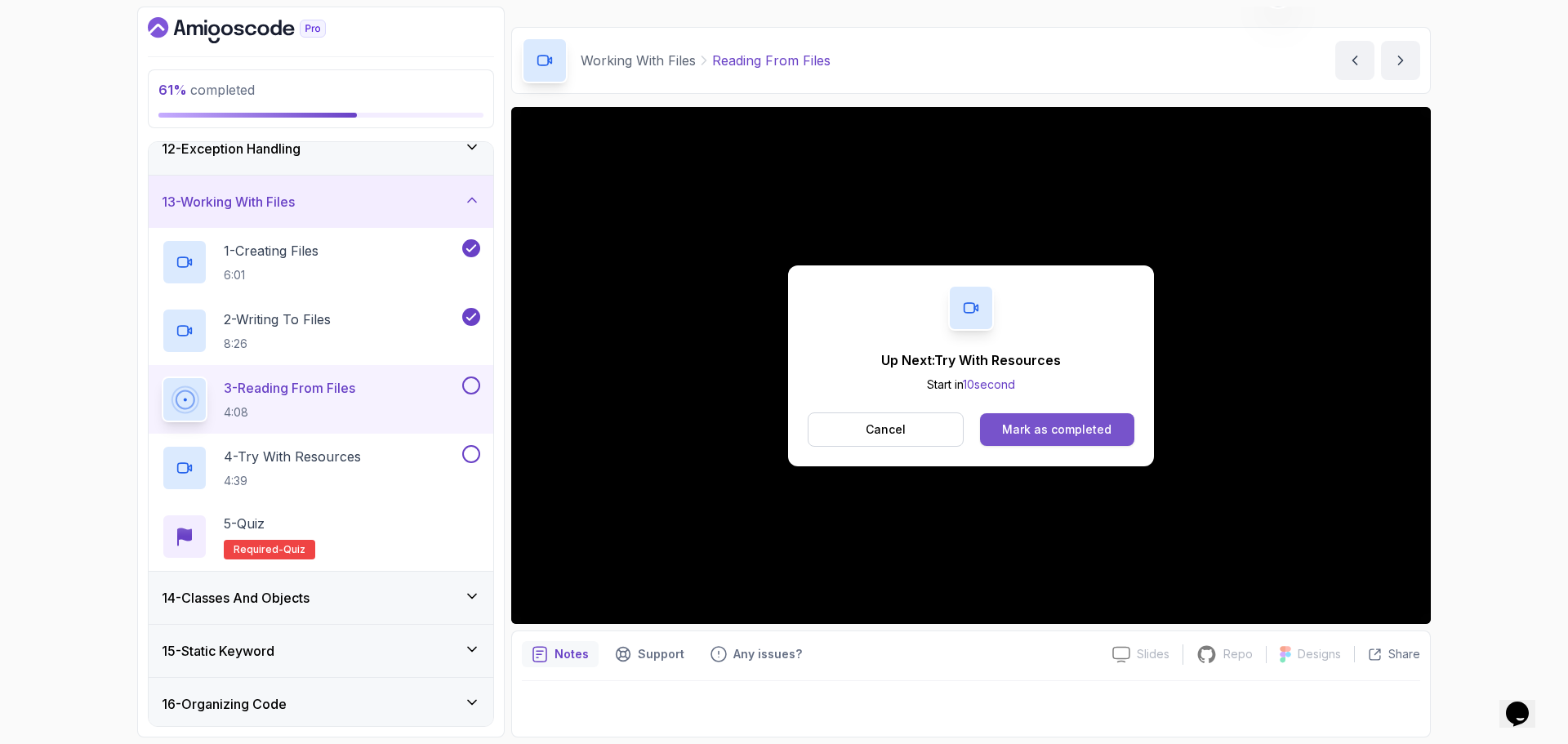
click at [1042, 424] on div "Mark as completed" at bounding box center [1057, 429] width 110 height 16
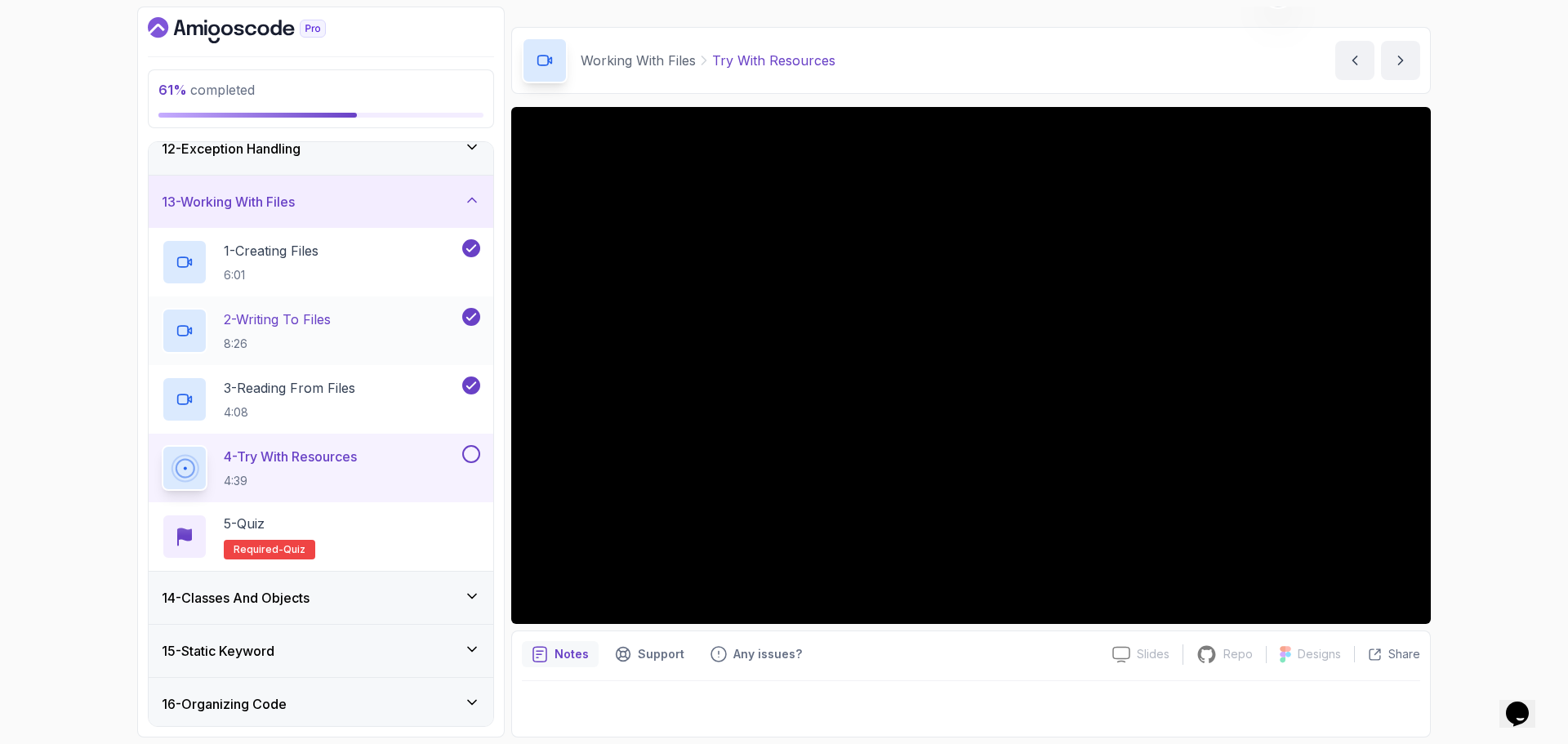
scroll to position [767, 0]
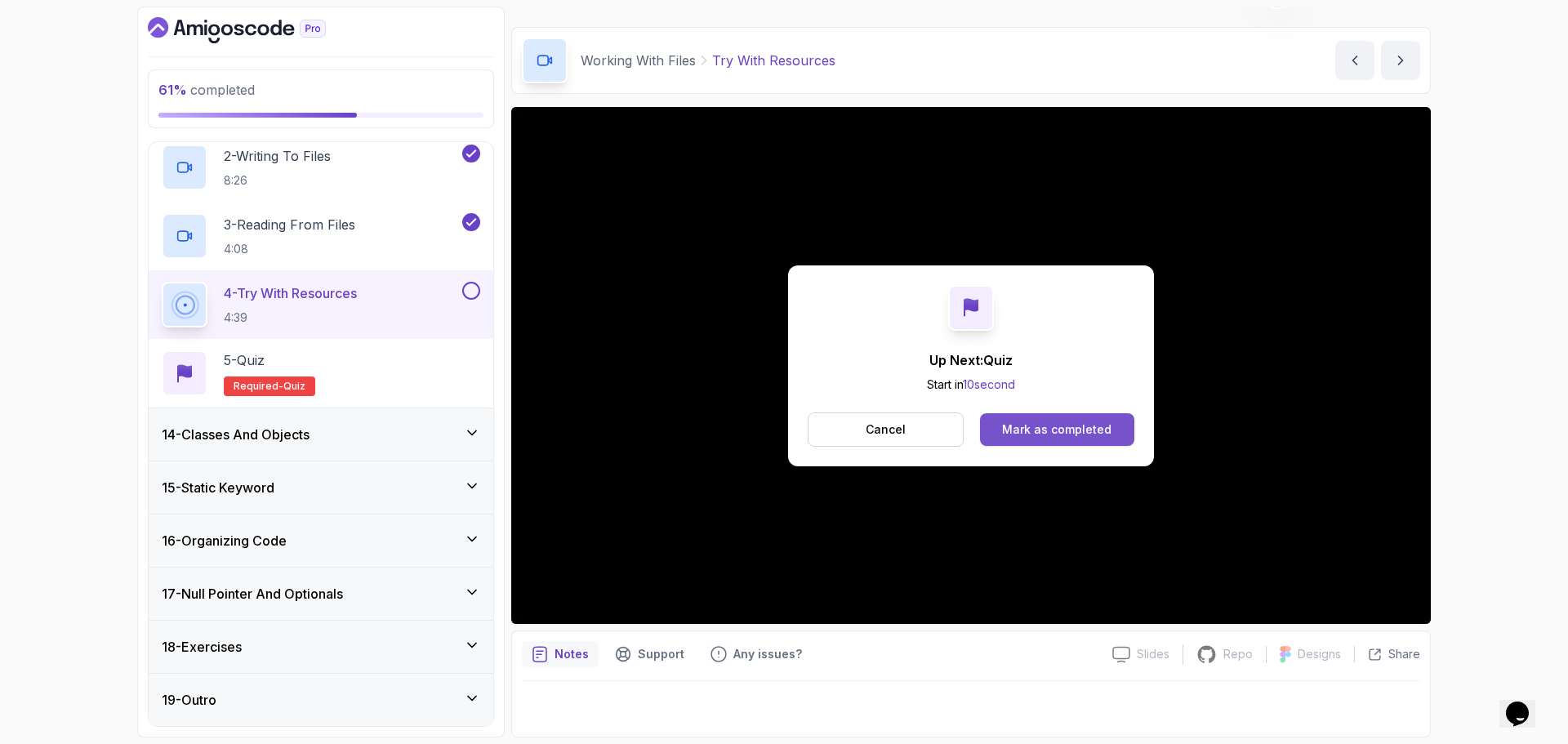
click at [1079, 422] on div "Mark as completed" at bounding box center [1057, 429] width 110 height 16
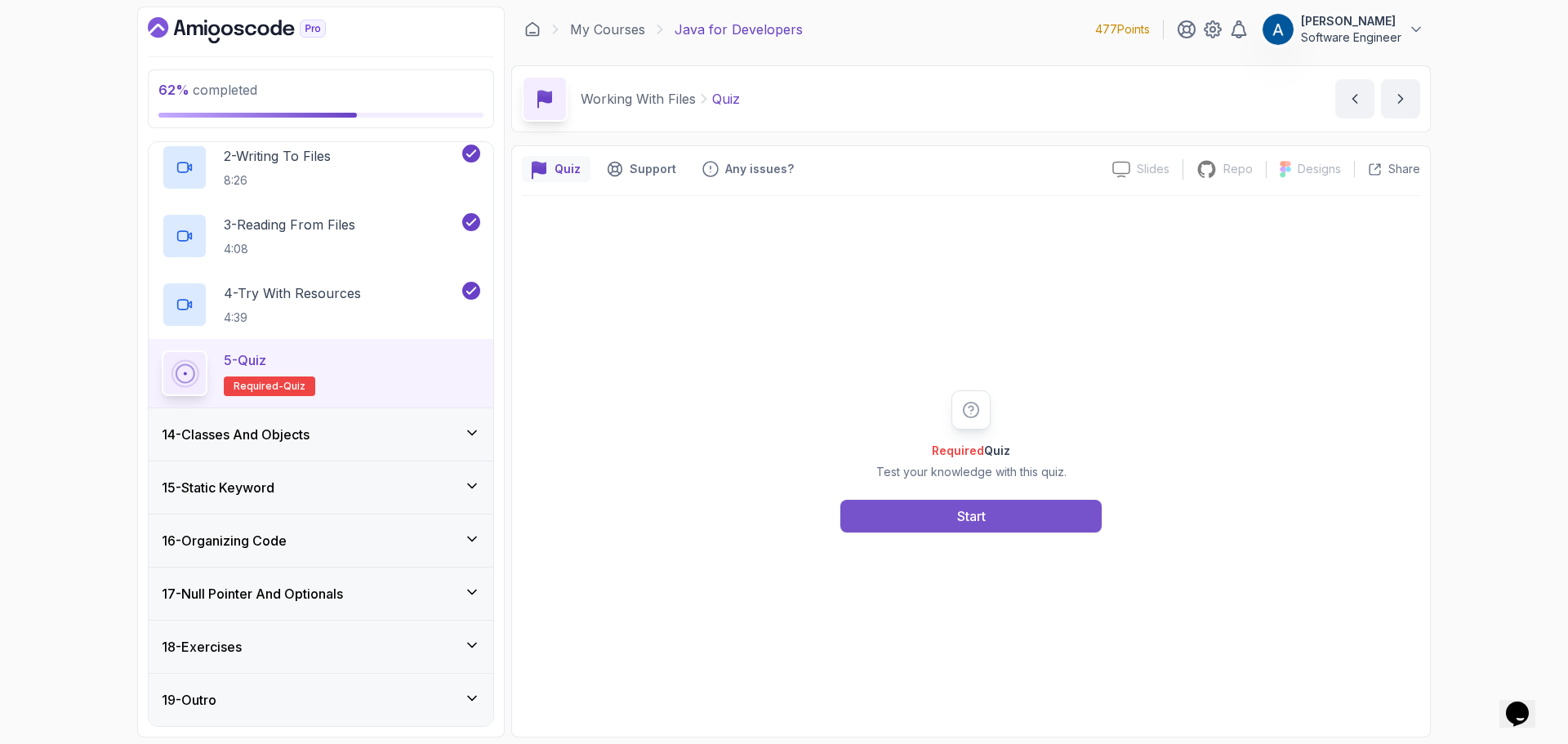
click at [988, 518] on button "Start" at bounding box center [970, 516] width 261 height 33
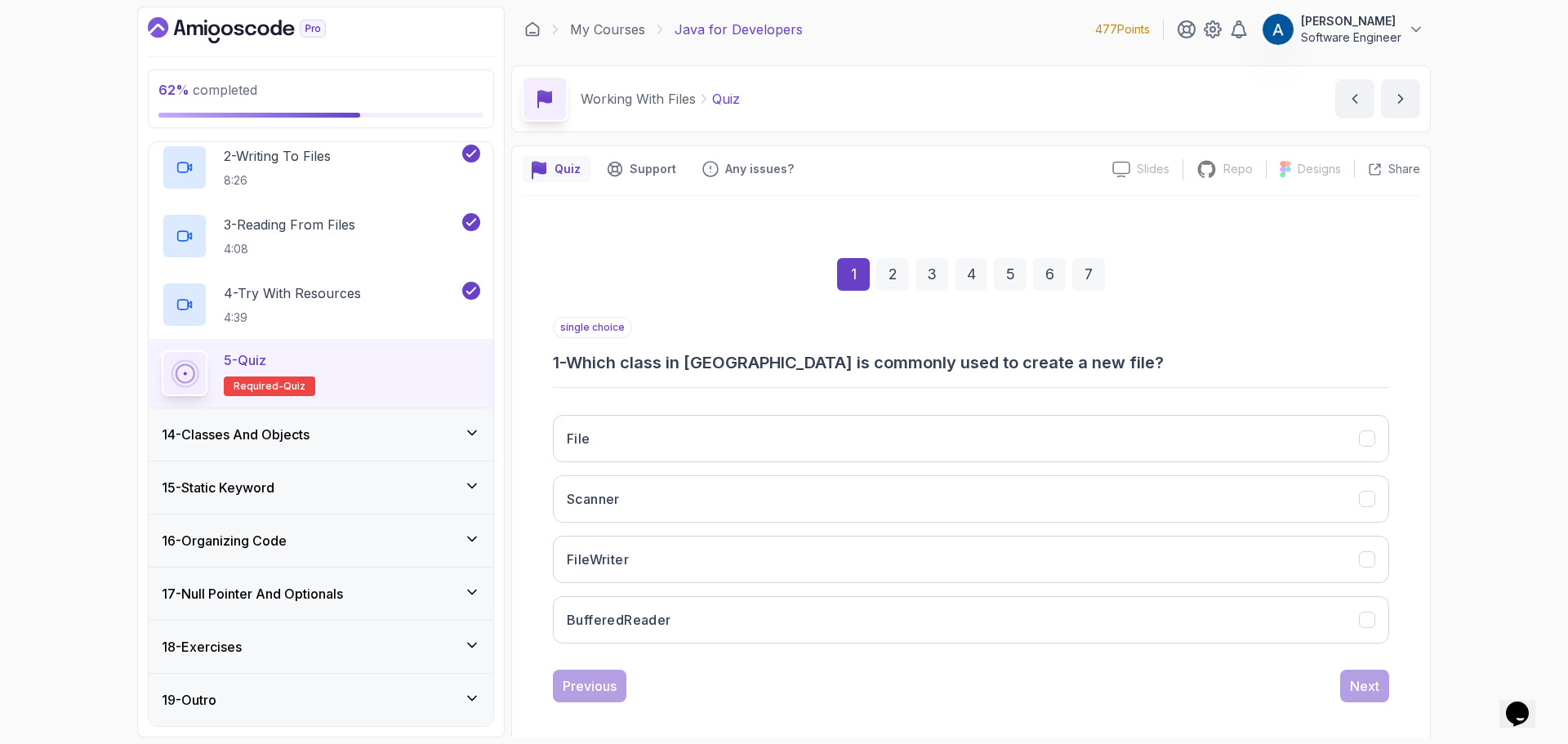
scroll to position [11, 0]
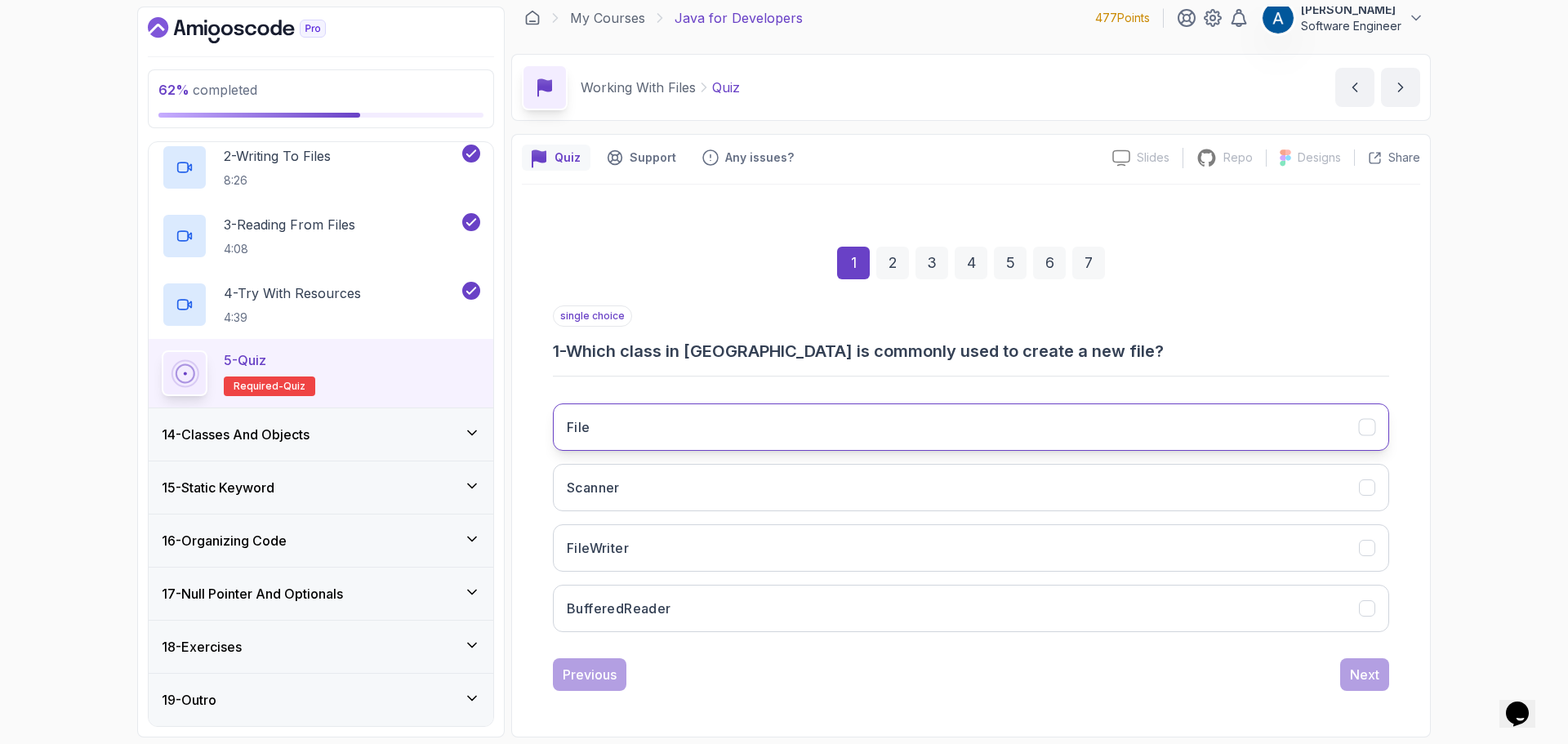
click at [905, 418] on button "File" at bounding box center [970, 427] width 836 height 48
click at [1353, 670] on div "Next" at bounding box center [1364, 675] width 29 height 20
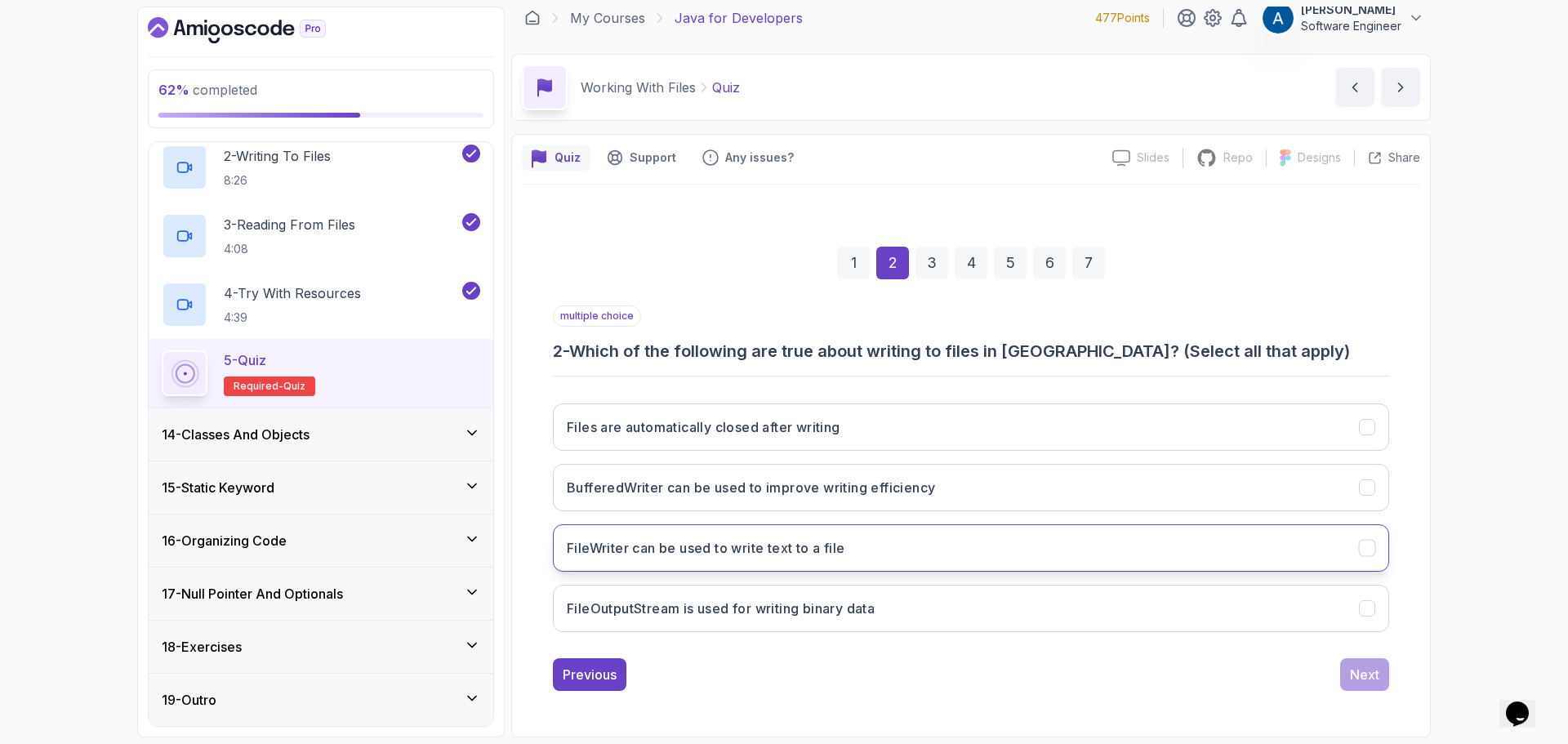
click at [887, 558] on button "FileWriter can be used to write text to a file" at bounding box center [970, 548] width 836 height 48
click at [1350, 682] on div "Next" at bounding box center [1364, 675] width 29 height 20
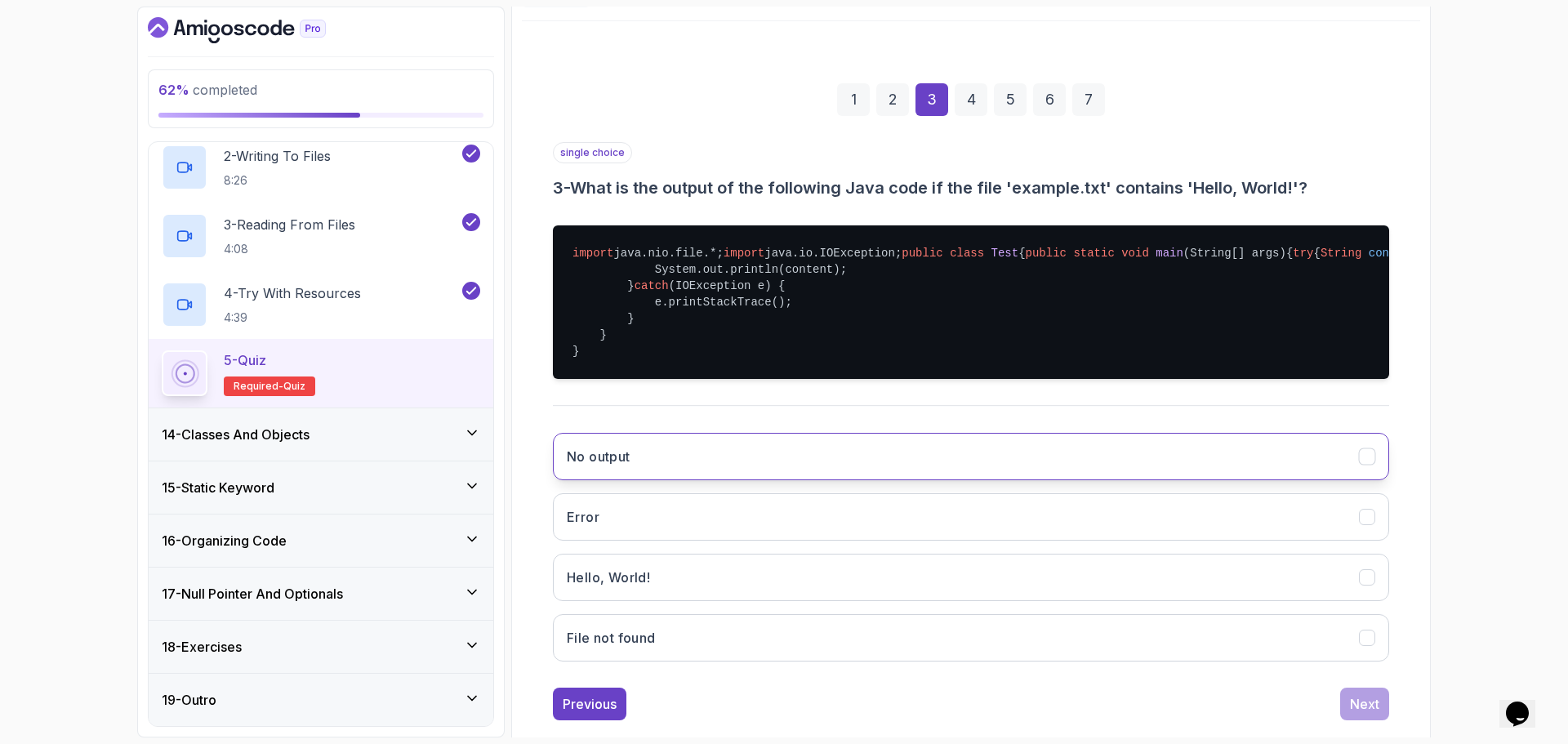
scroll to position [286, 0]
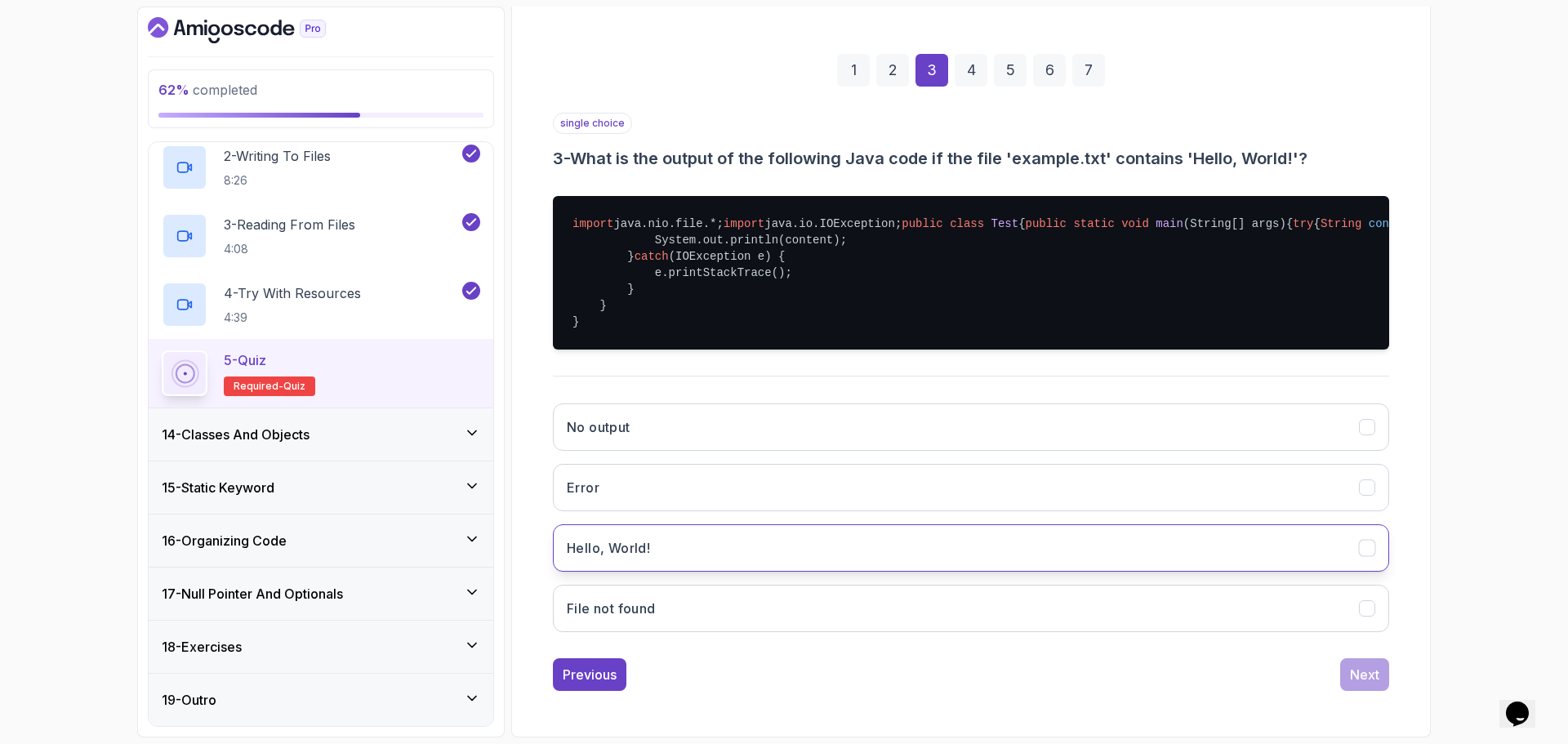
click at [722, 543] on button "Hello, World!" at bounding box center [970, 548] width 836 height 48
click at [1360, 687] on button "Next" at bounding box center [1365, 675] width 49 height 33
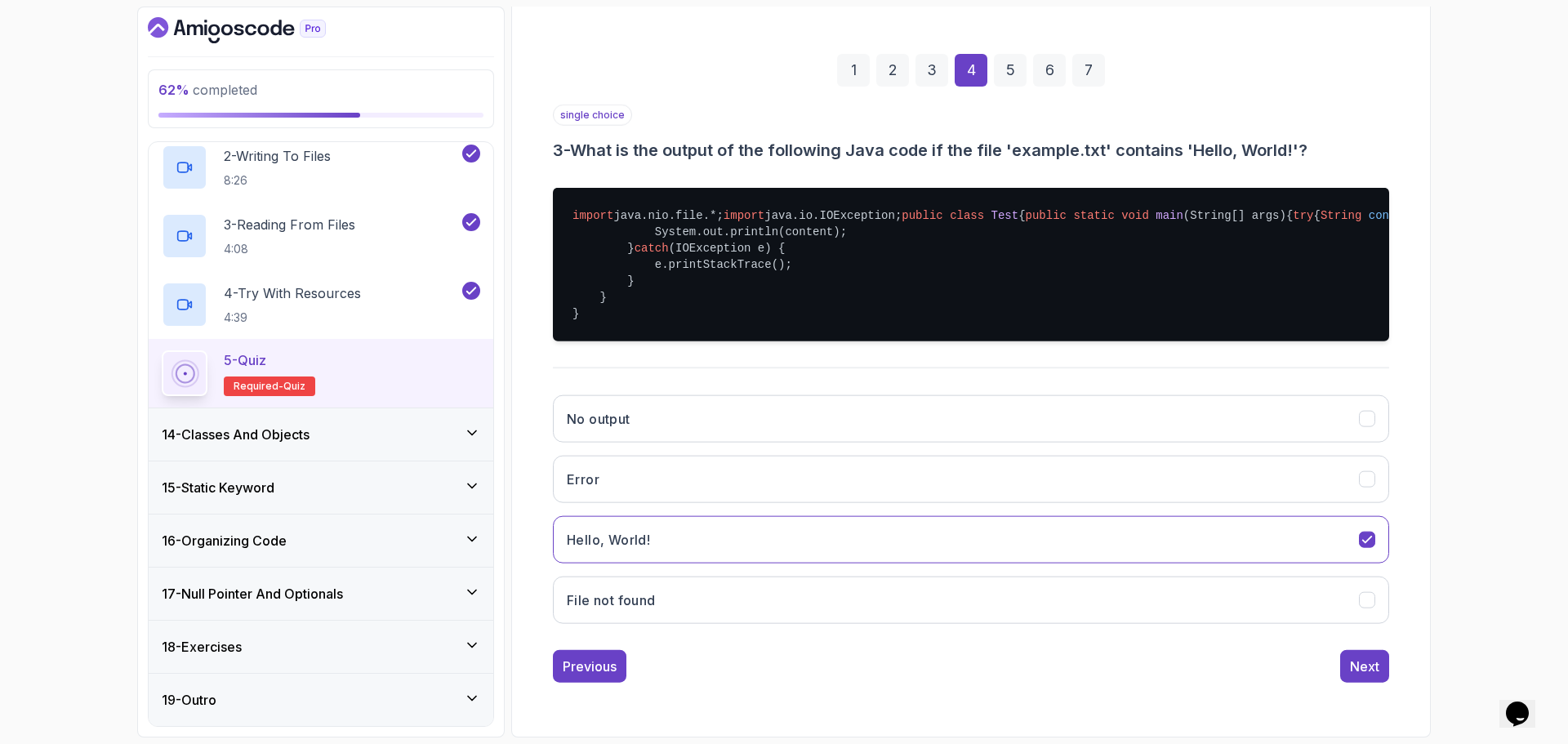
scroll to position [11, 0]
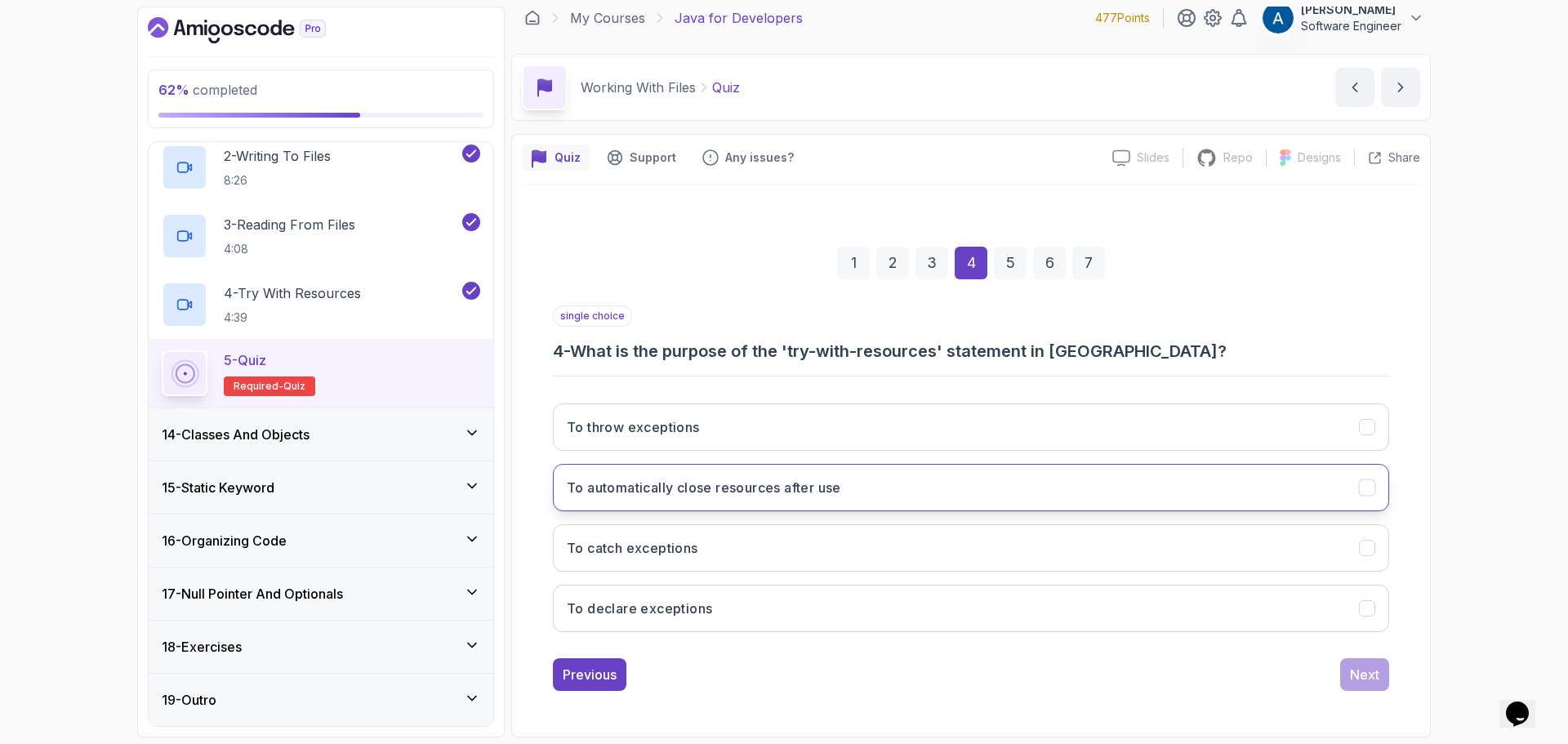
click at [735, 498] on button "To automatically close resources after use" at bounding box center [970, 487] width 836 height 48
click at [1363, 673] on div "Next" at bounding box center [1364, 675] width 29 height 20
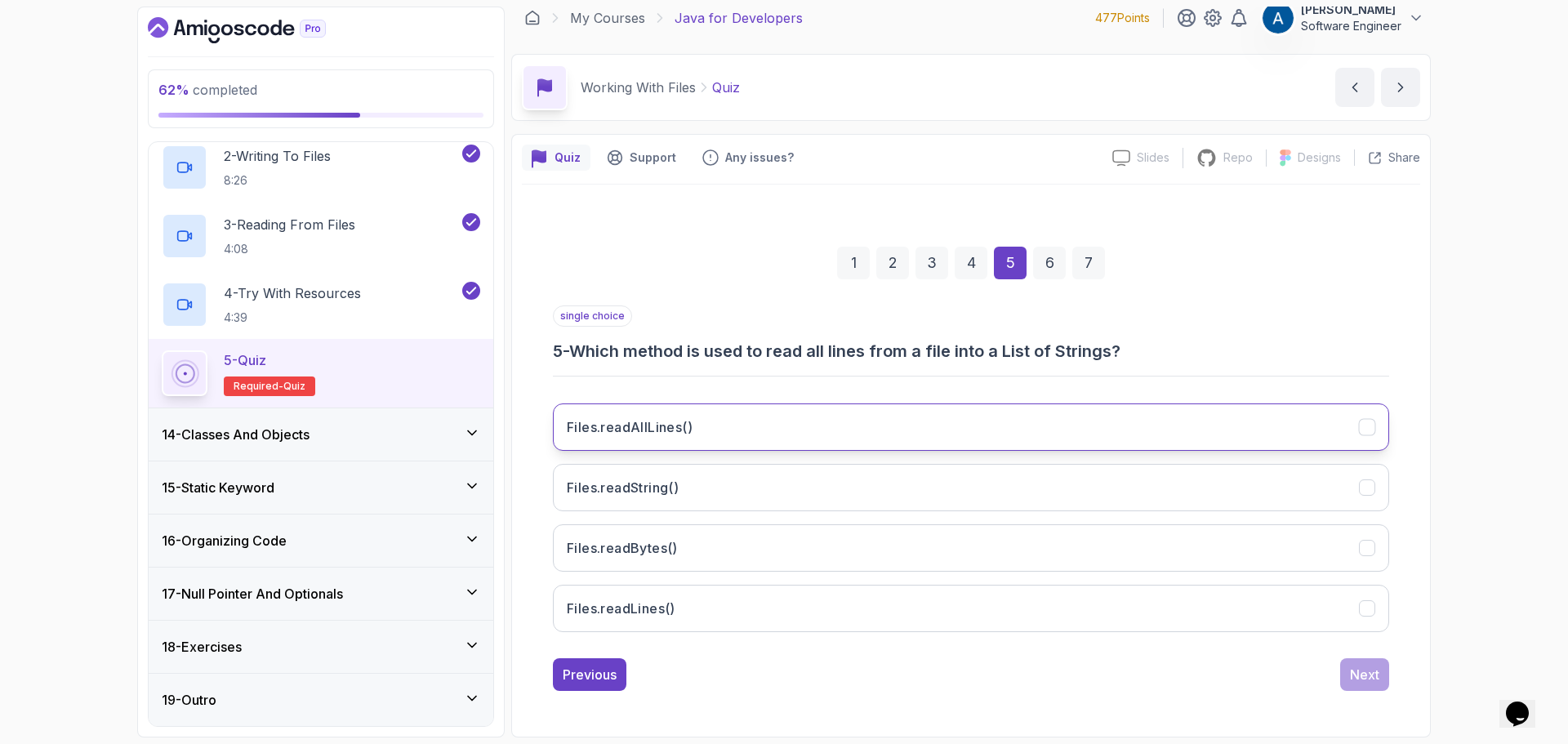
click at [747, 437] on button "Files.readAllLines()" at bounding box center [970, 427] width 836 height 48
click at [1351, 667] on div "Next" at bounding box center [1364, 675] width 29 height 20
click at [750, 433] on button "file.createNewFile()" at bounding box center [970, 427] width 836 height 48
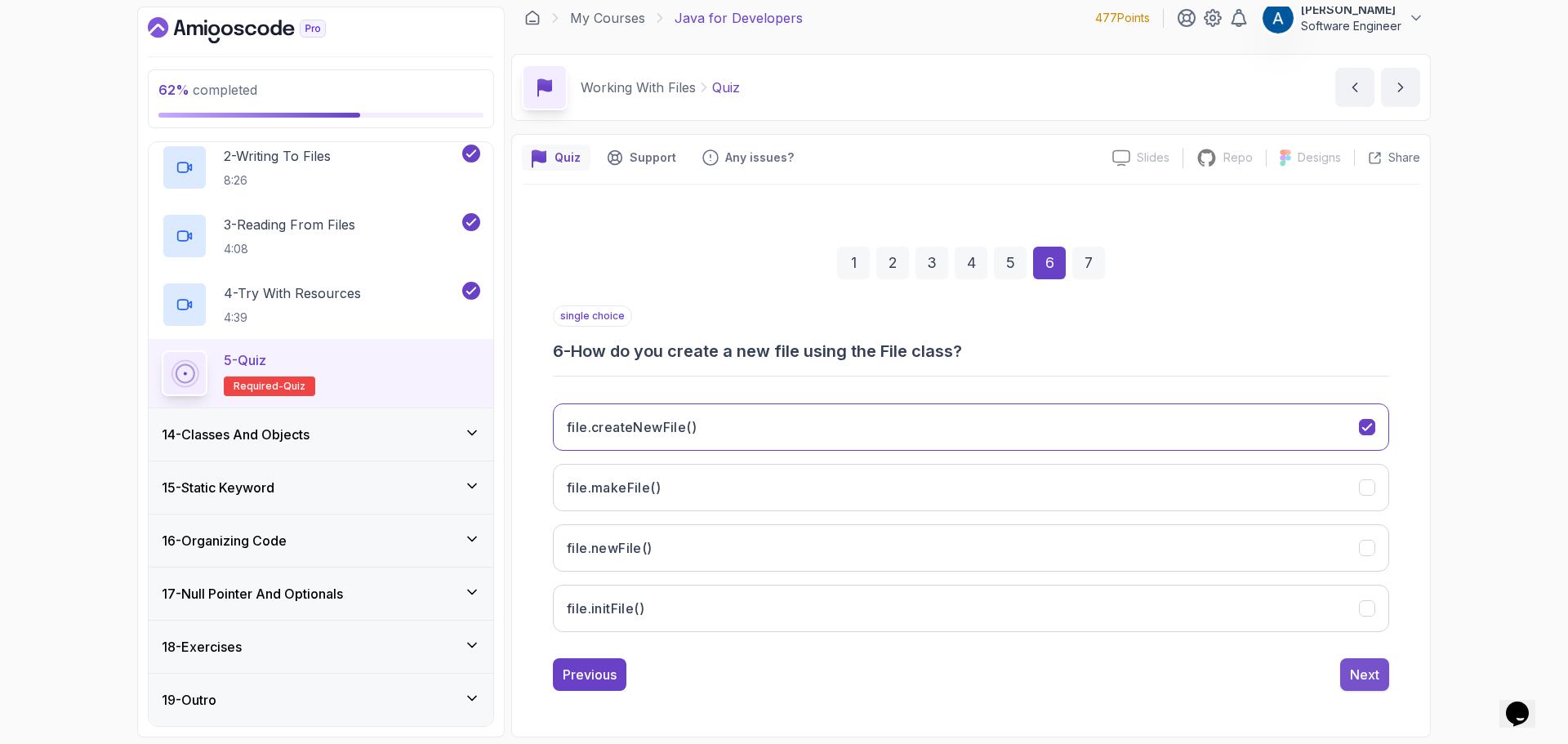
click at [1370, 673] on div "Next" at bounding box center [1364, 675] width 29 height 20
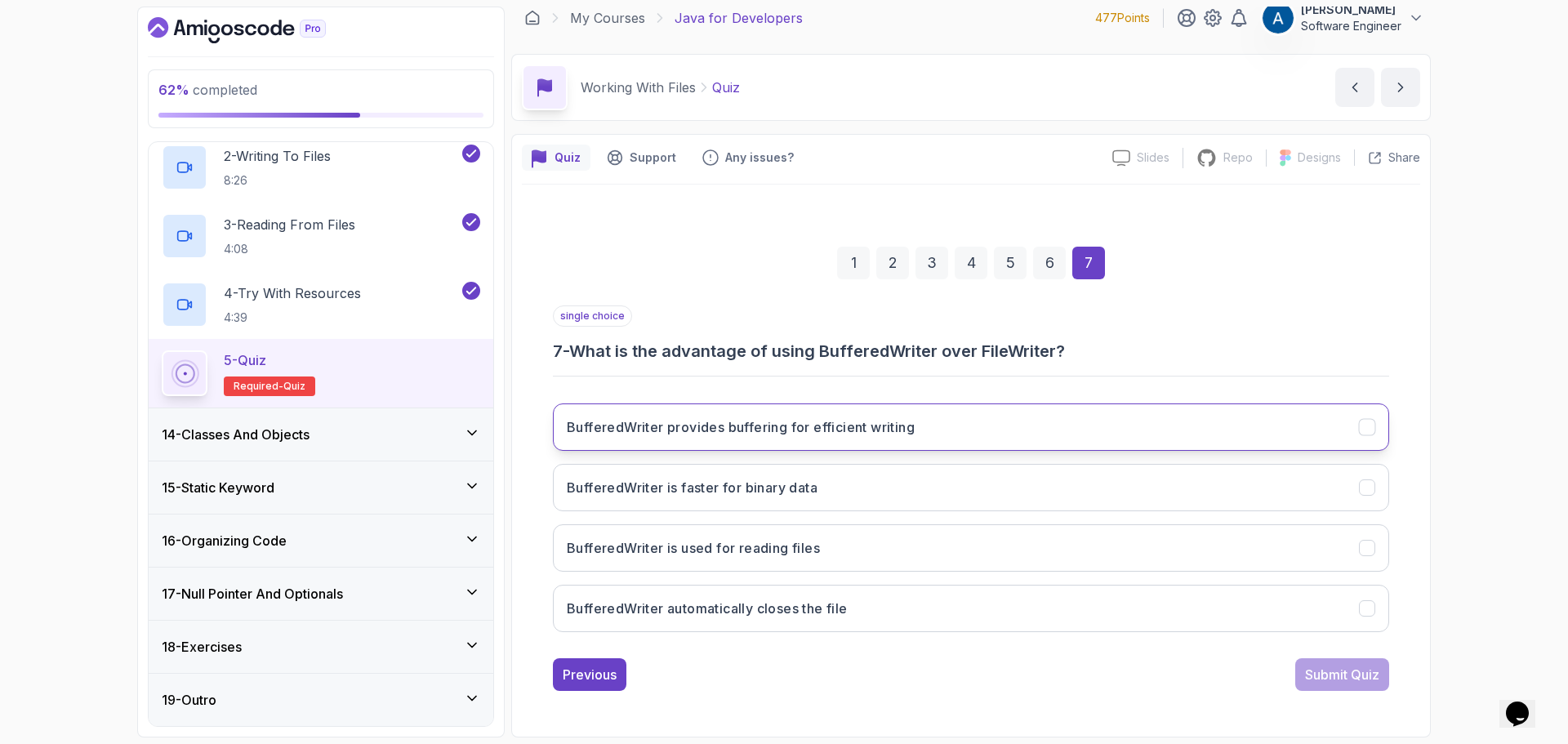
click at [844, 441] on button "BufferedWriter provides buffering for efficient writing" at bounding box center [970, 427] width 836 height 48
click at [1323, 673] on div "Submit Quiz" at bounding box center [1341, 675] width 74 height 20
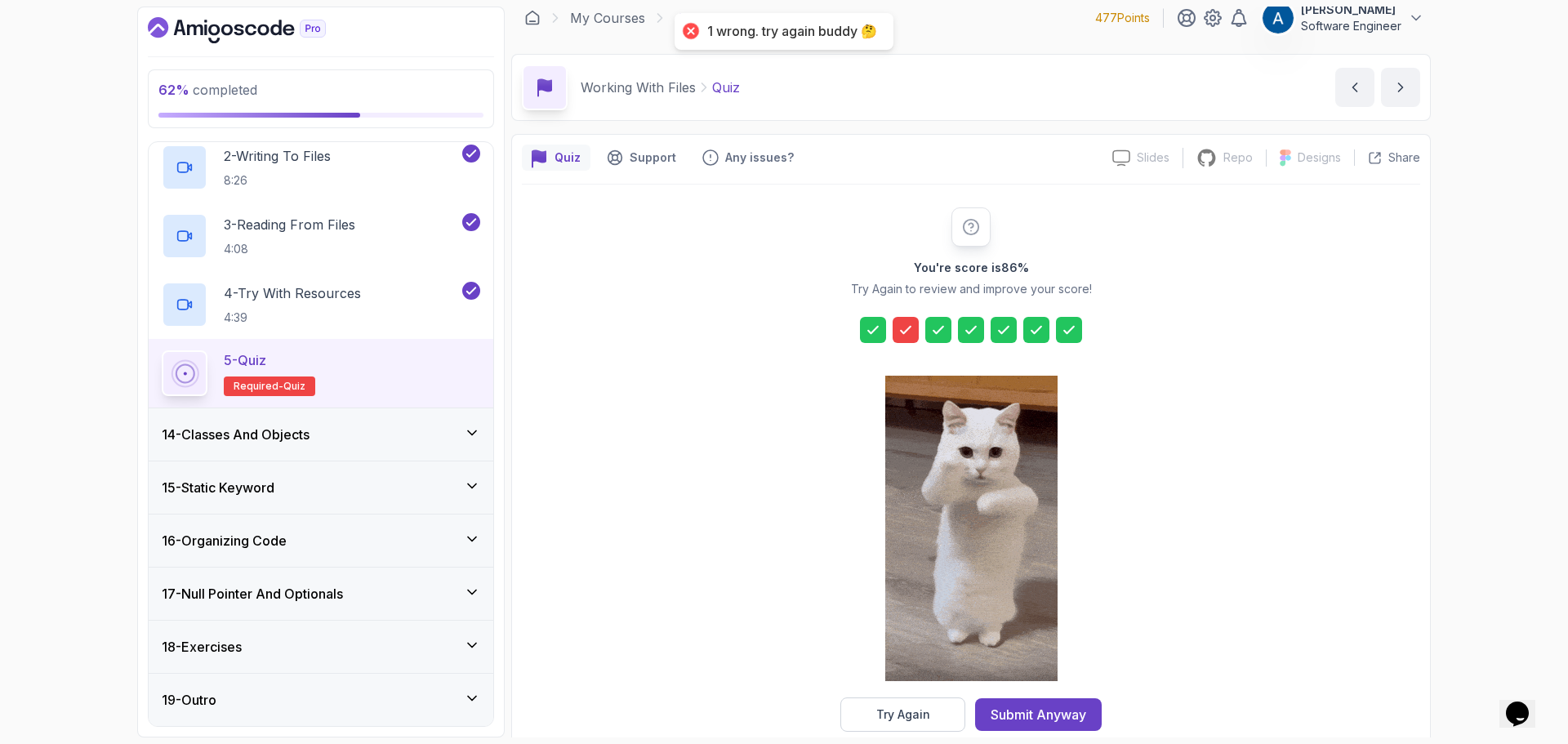
click at [912, 324] on icon at bounding box center [905, 330] width 16 height 16
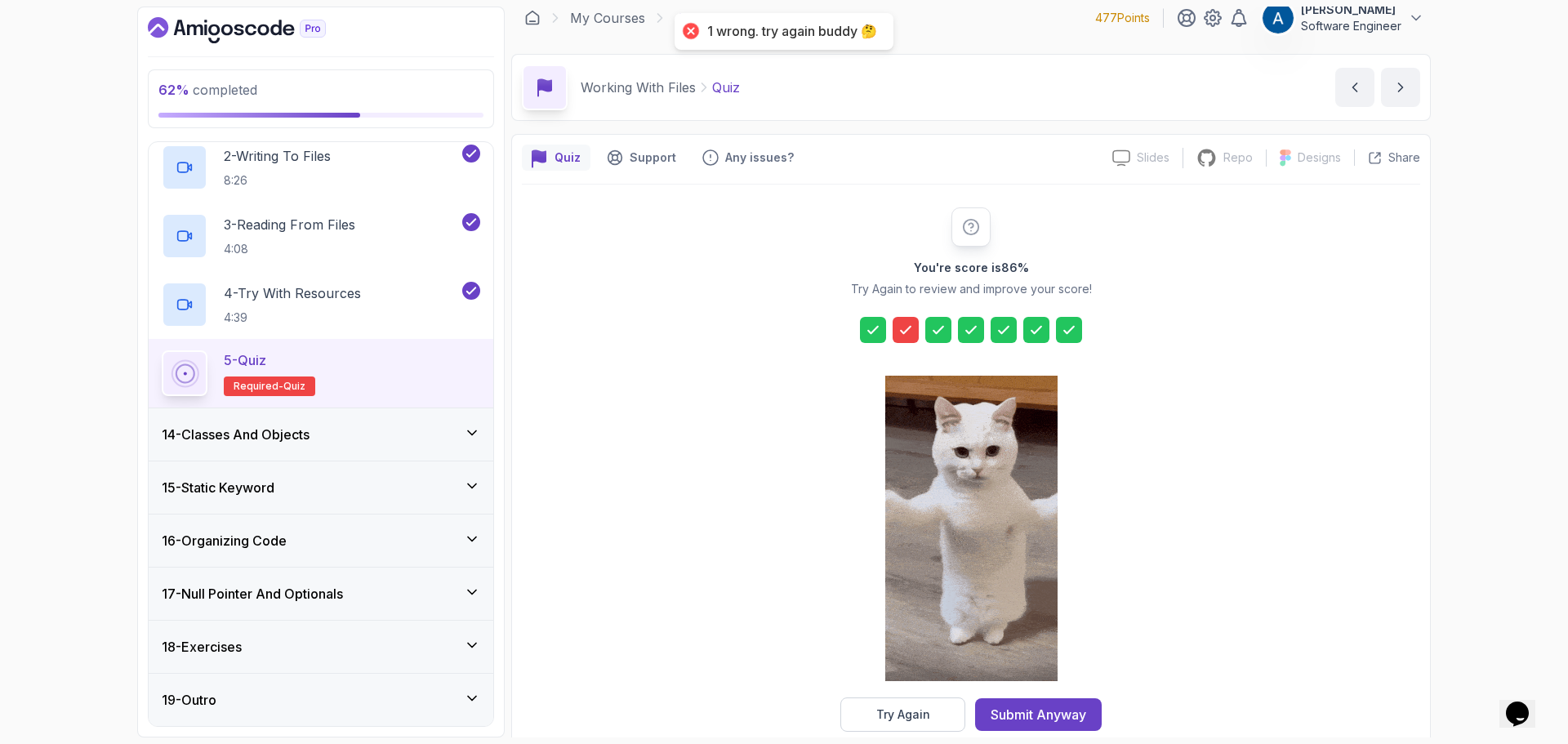
click at [912, 329] on icon at bounding box center [905, 330] width 16 height 16
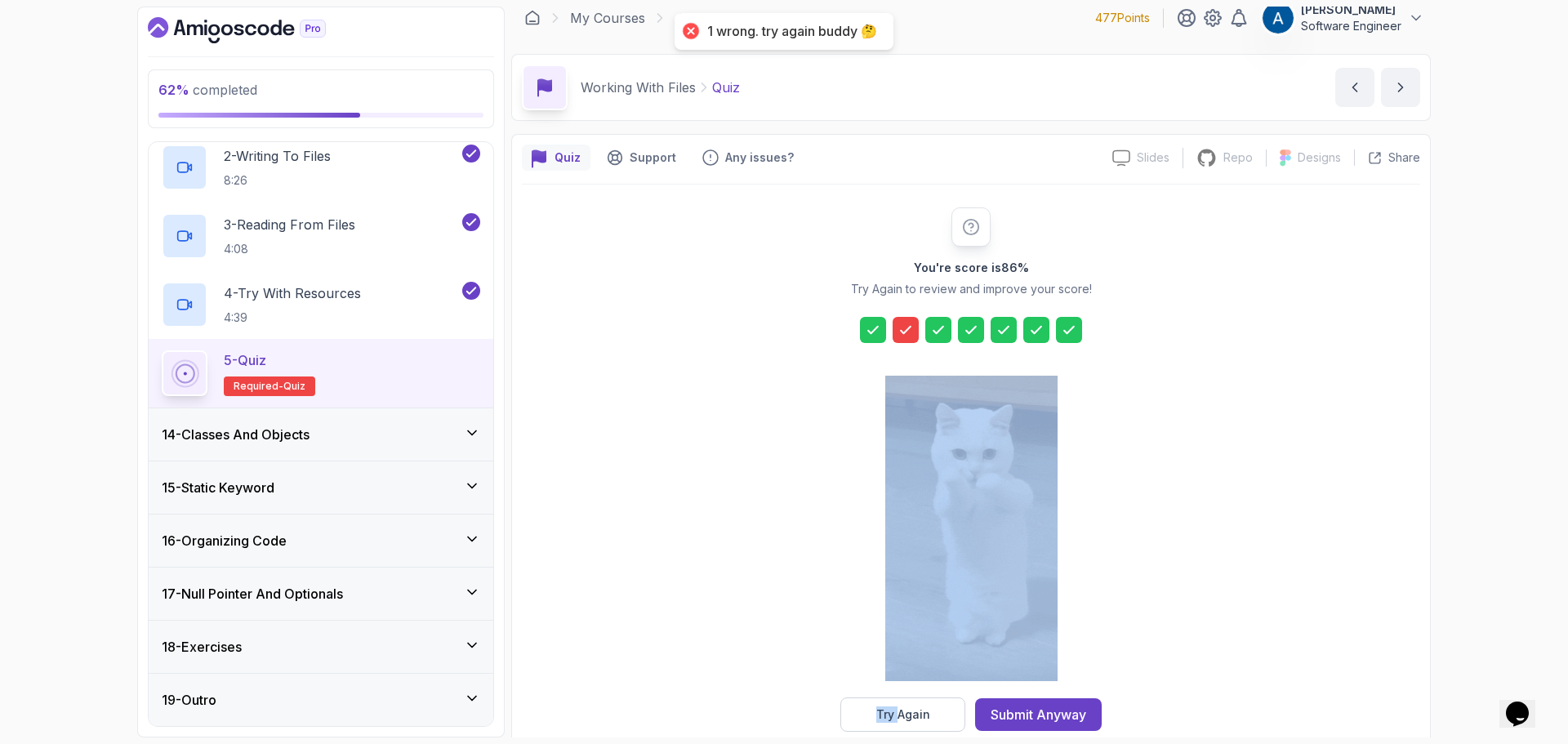
click at [912, 329] on icon at bounding box center [905, 330] width 16 height 16
click at [912, 330] on icon at bounding box center [905, 330] width 16 height 16
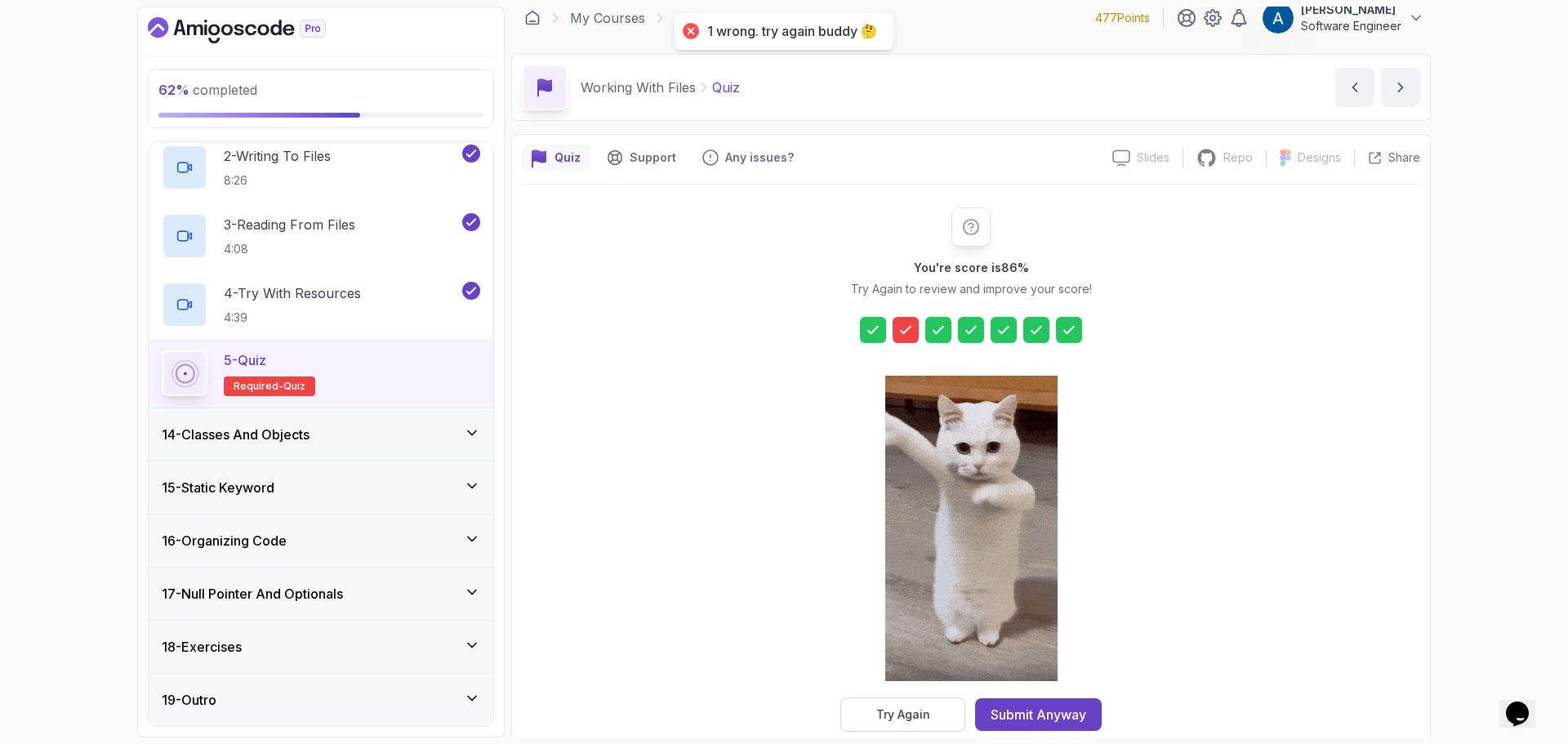
click at [1272, 363] on div "You're score is 86 % Try Again to review and improve your score! Try Again Subm…" at bounding box center [970, 469] width 898 height 525
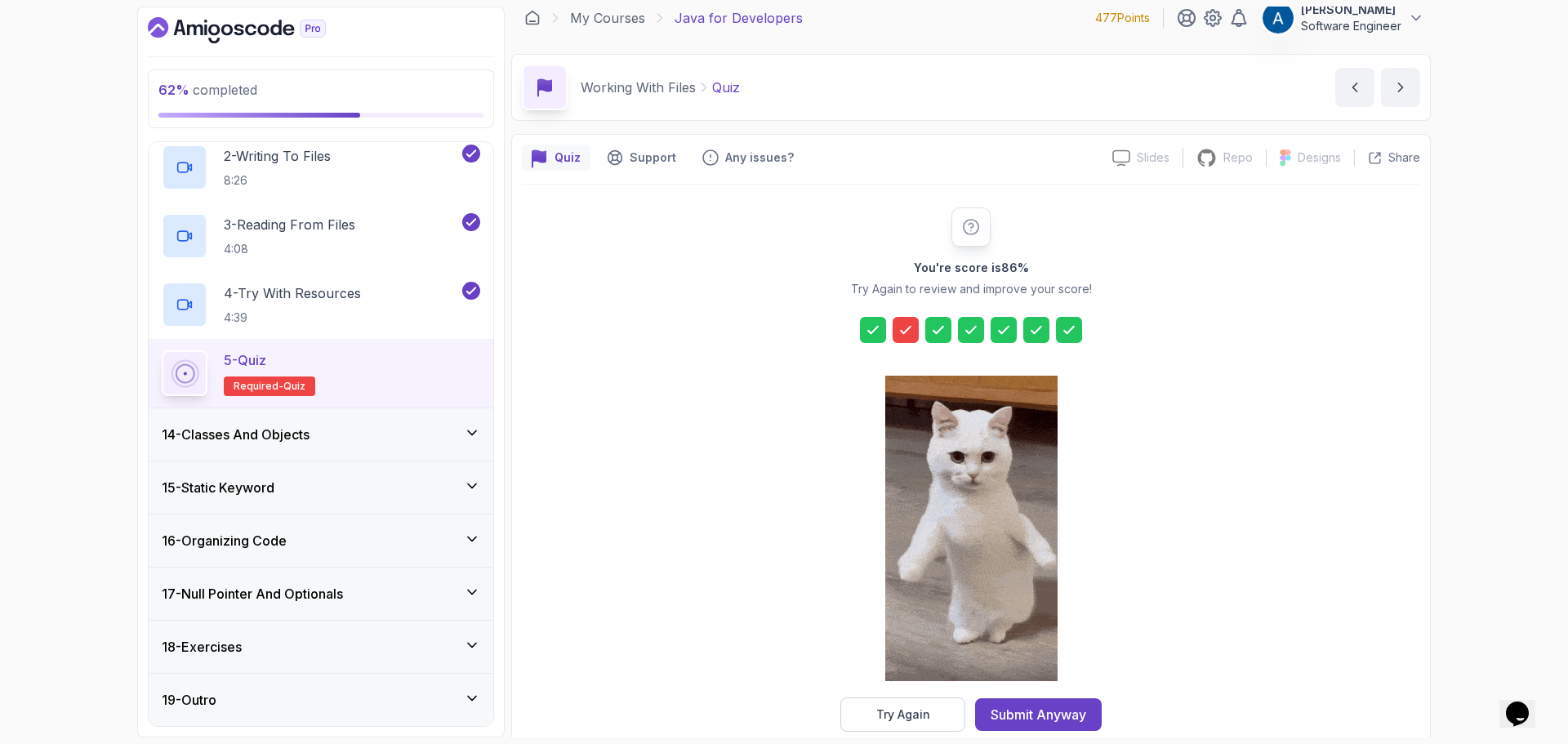
click at [911, 328] on icon at bounding box center [905, 330] width 16 height 16
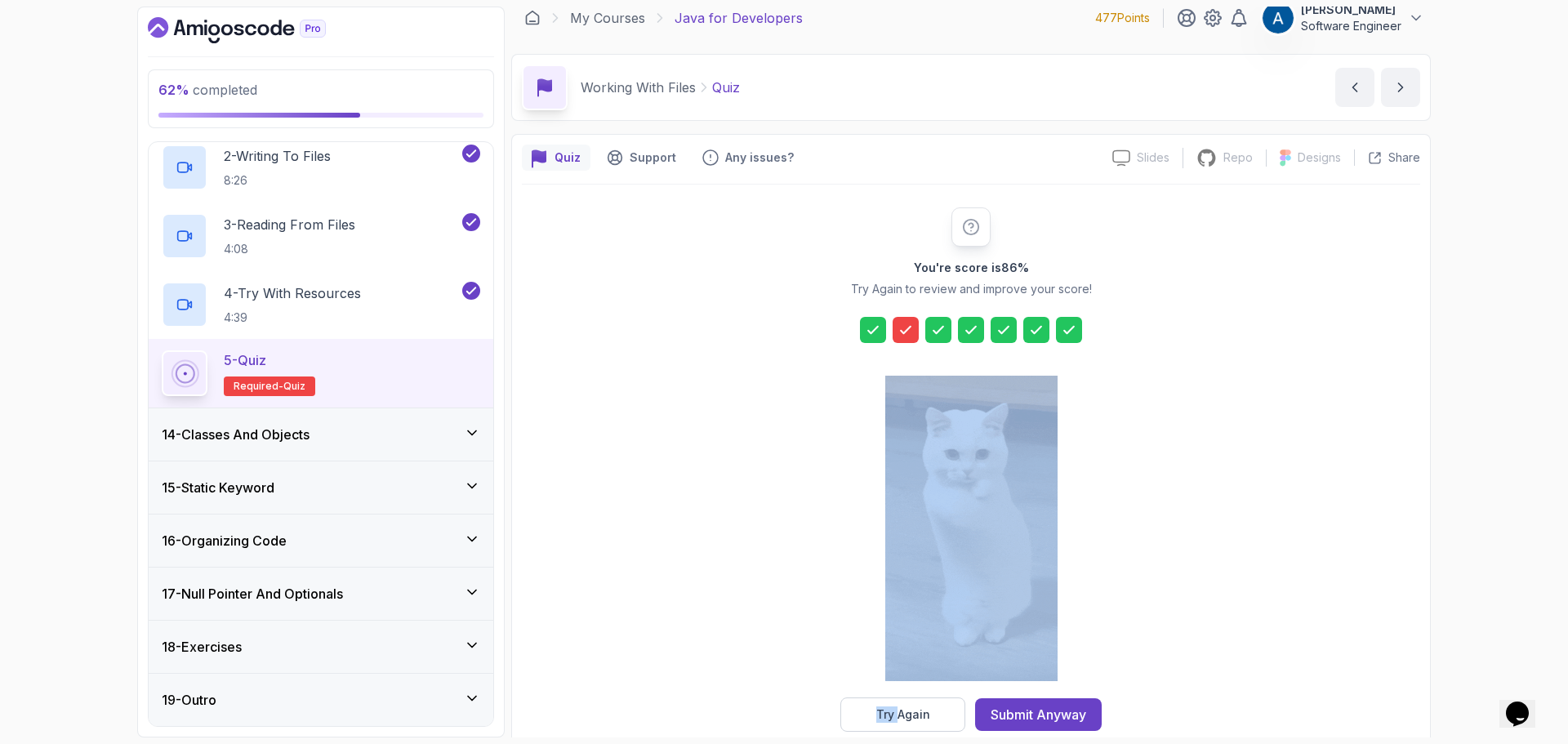
click at [911, 328] on icon at bounding box center [905, 330] width 16 height 16
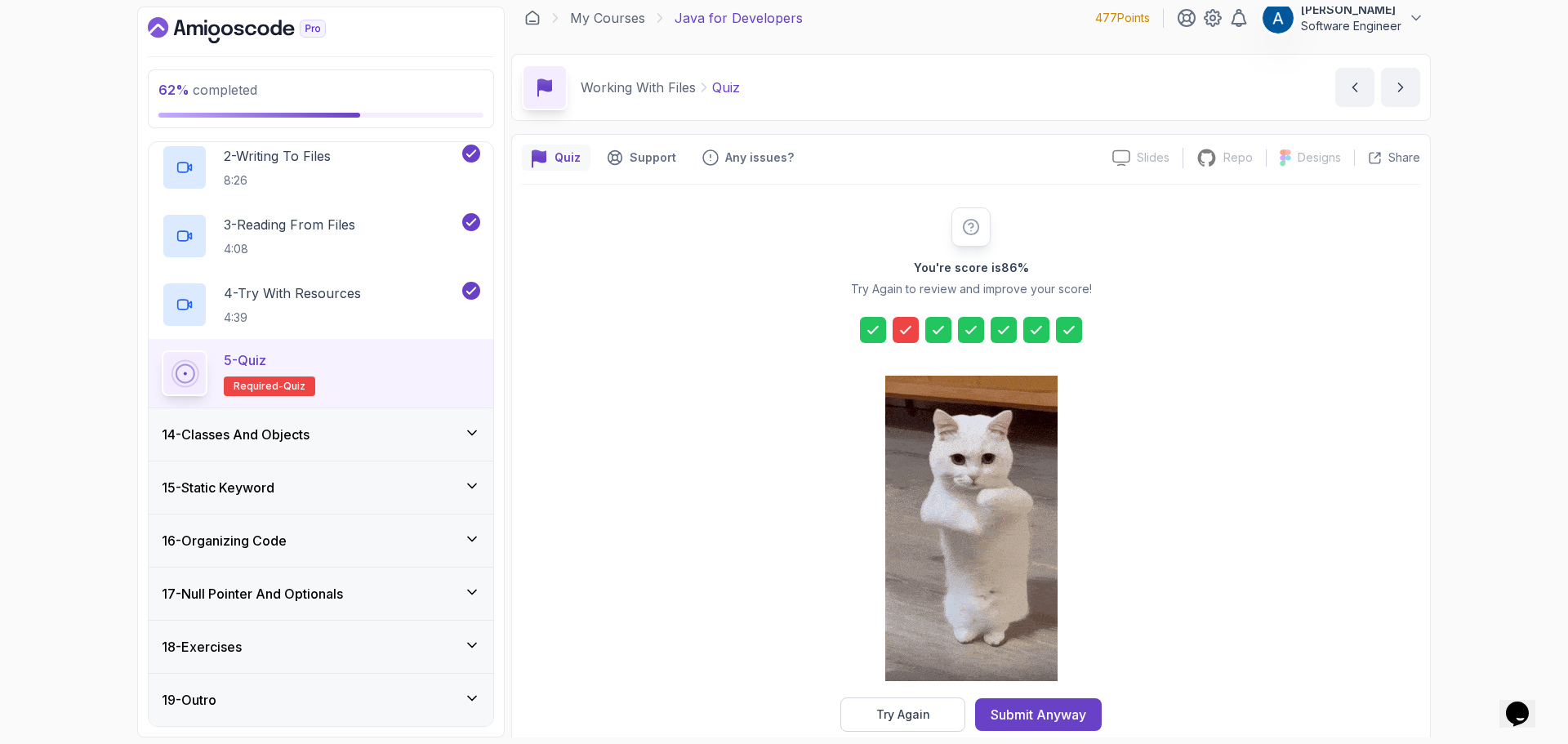
click at [1291, 426] on div "You're score is 86 % Try Again to review and improve your score! Try Again Subm…" at bounding box center [970, 469] width 898 height 525
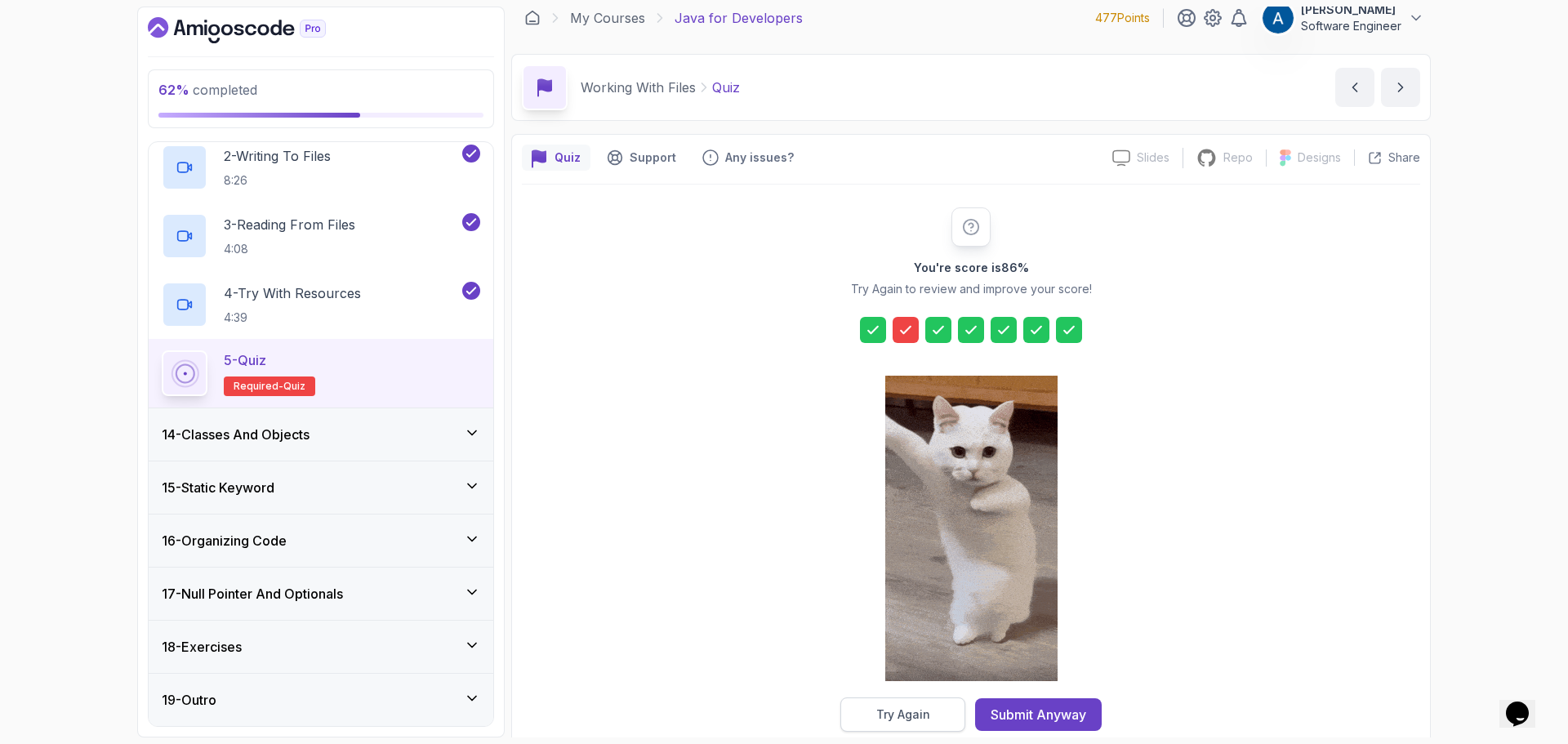
click at [933, 716] on button "Try Again" at bounding box center [902, 715] width 125 height 35
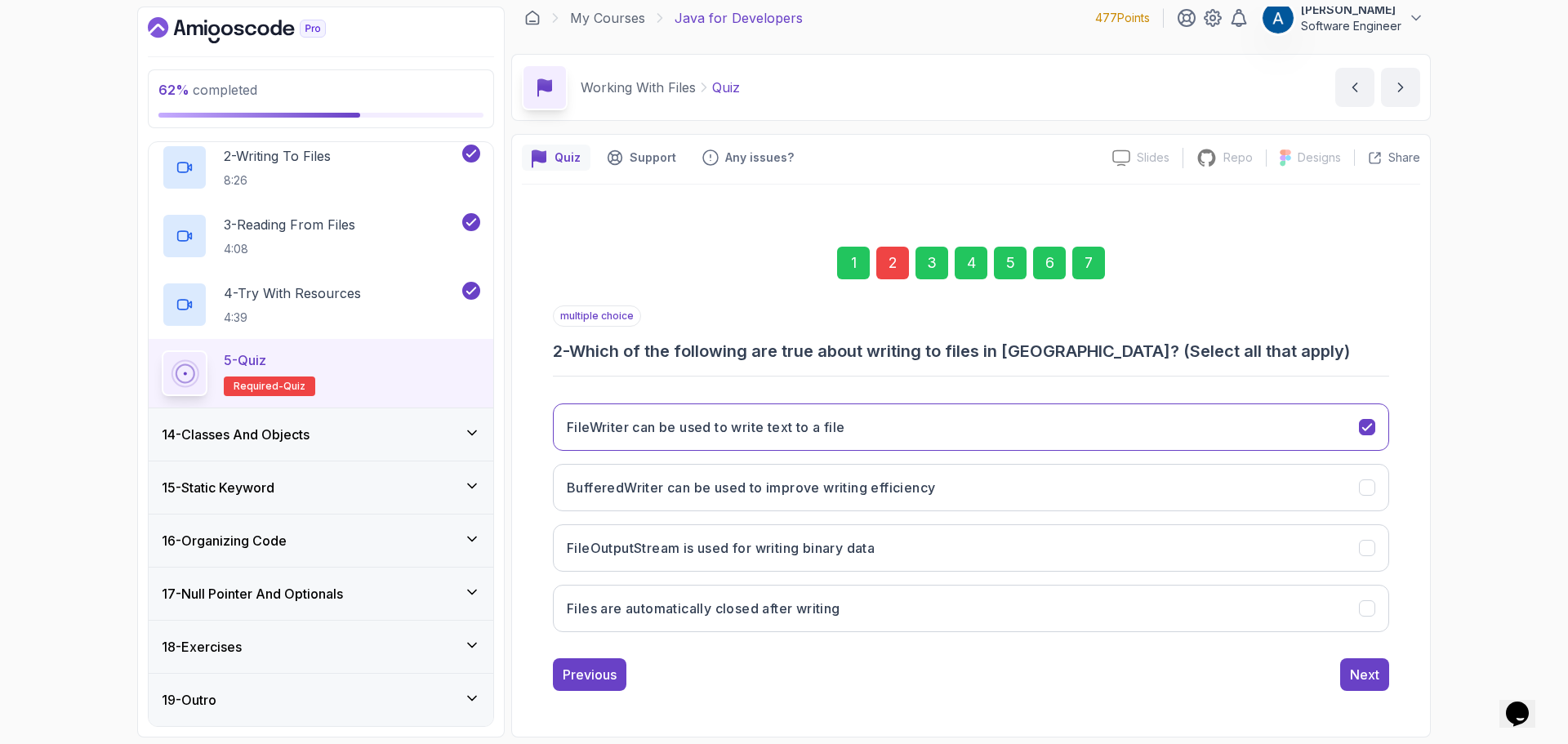
click at [900, 261] on div "2" at bounding box center [892, 262] width 33 height 33
click at [828, 494] on h3 "BufferedWriter can be used to improve writing efficiency" at bounding box center [750, 487] width 368 height 20
click at [875, 563] on button "FileOutputStream is used for writing binary data" at bounding box center [970, 548] width 836 height 48
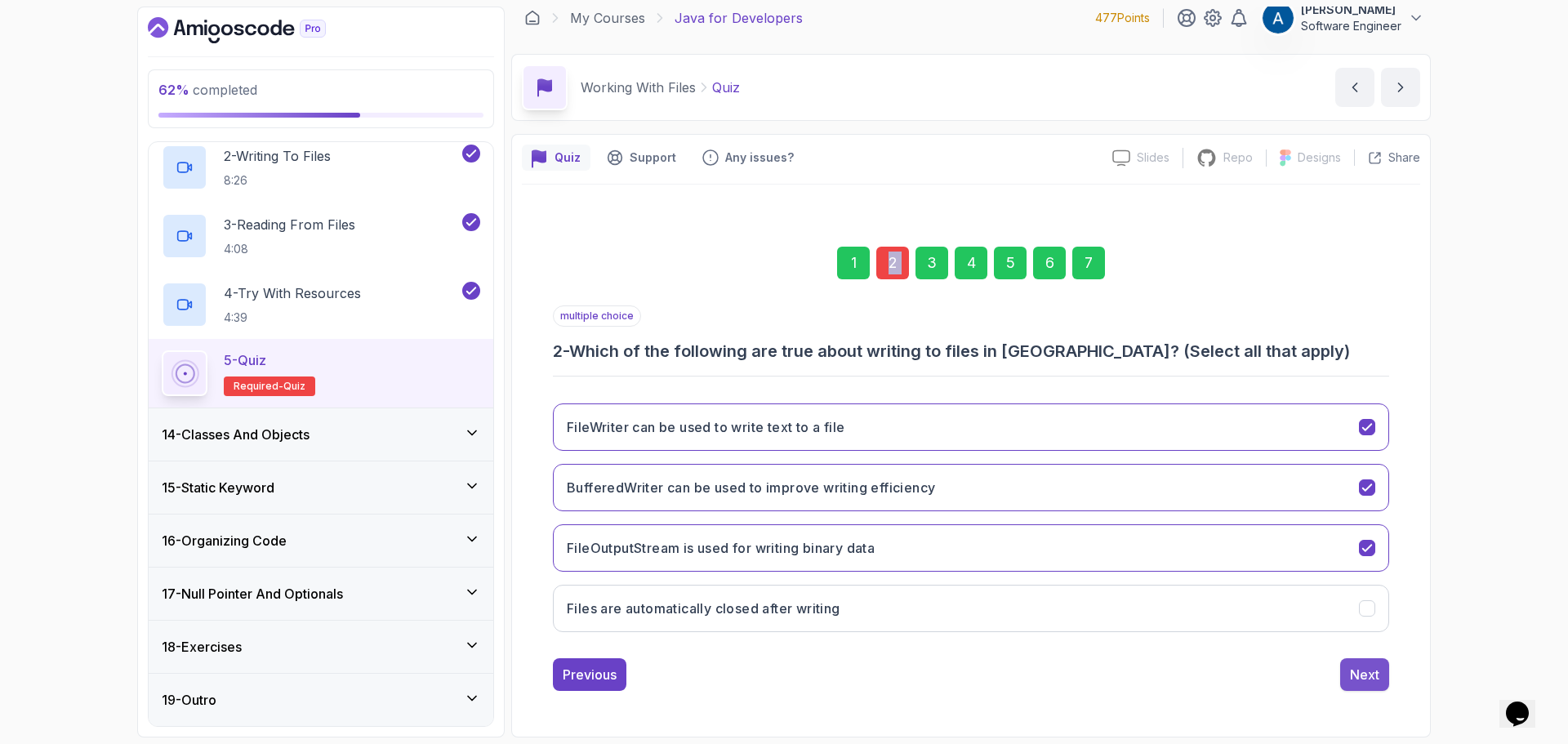
click at [1376, 671] on div "Next" at bounding box center [1364, 675] width 29 height 20
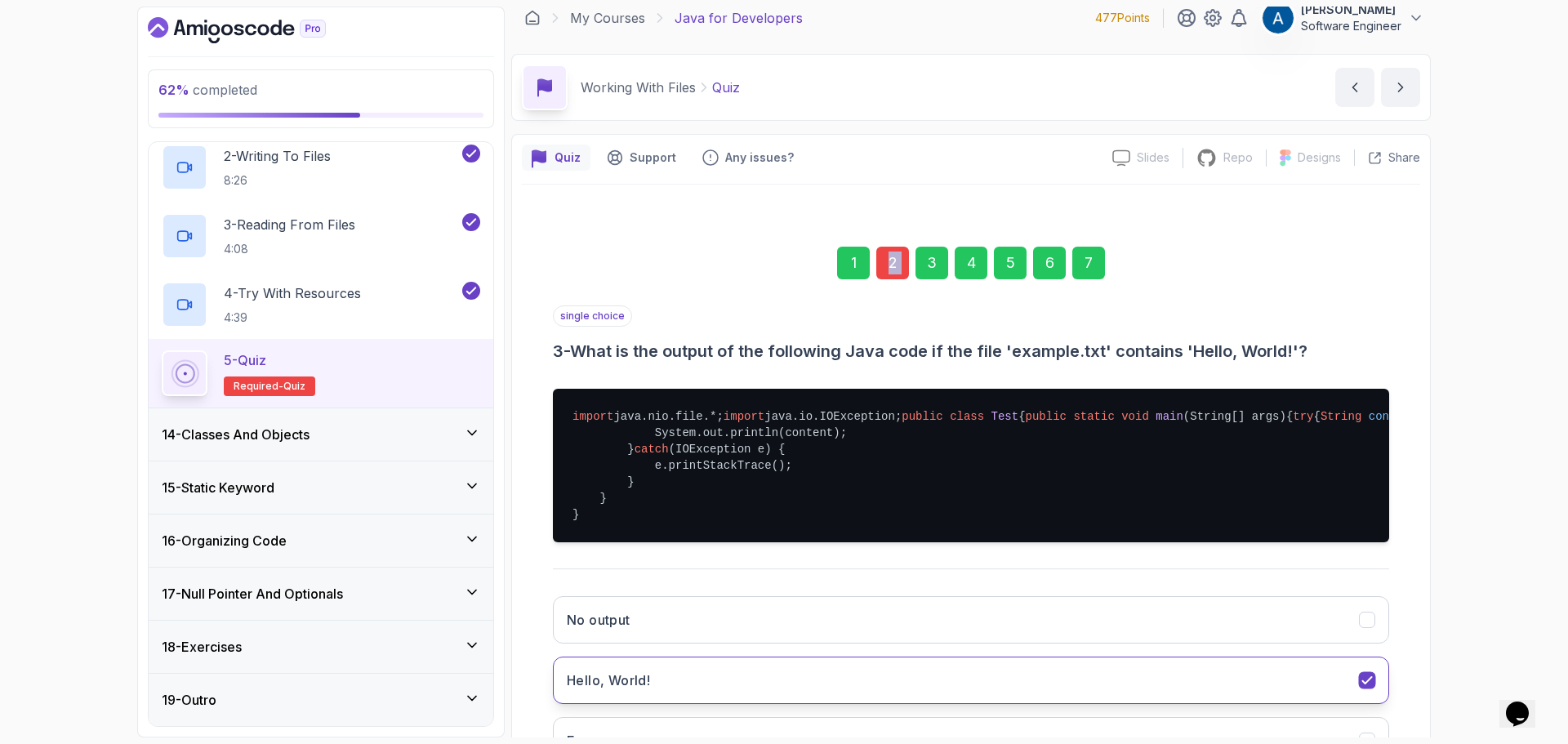
scroll to position [286, 0]
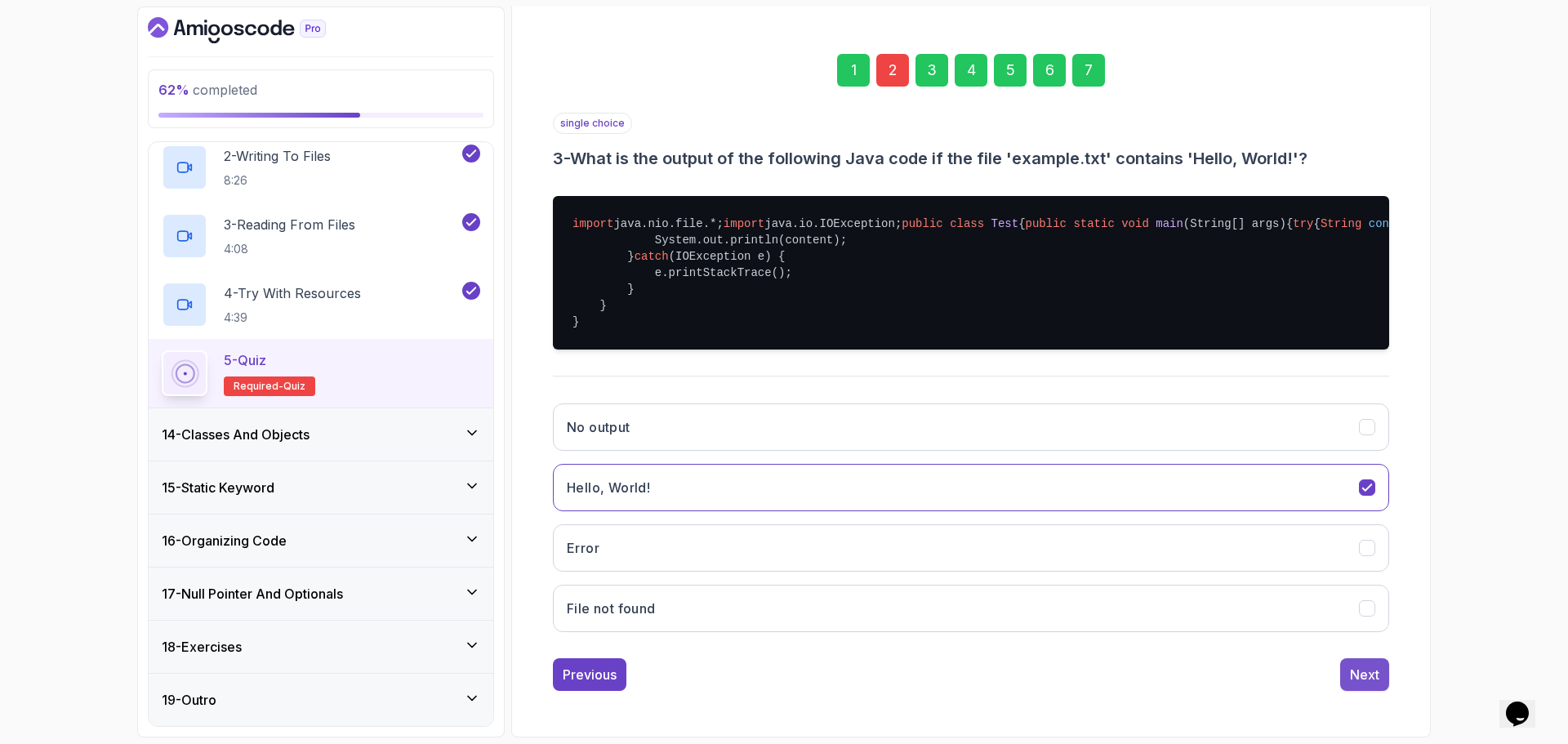
drag, startPoint x: 1324, startPoint y: 661, endPoint x: 1372, endPoint y: 682, distance: 52.4
click at [1328, 663] on div "Previous Next" at bounding box center [970, 675] width 836 height 33
click at [1374, 680] on div "Next" at bounding box center [1364, 675] width 29 height 20
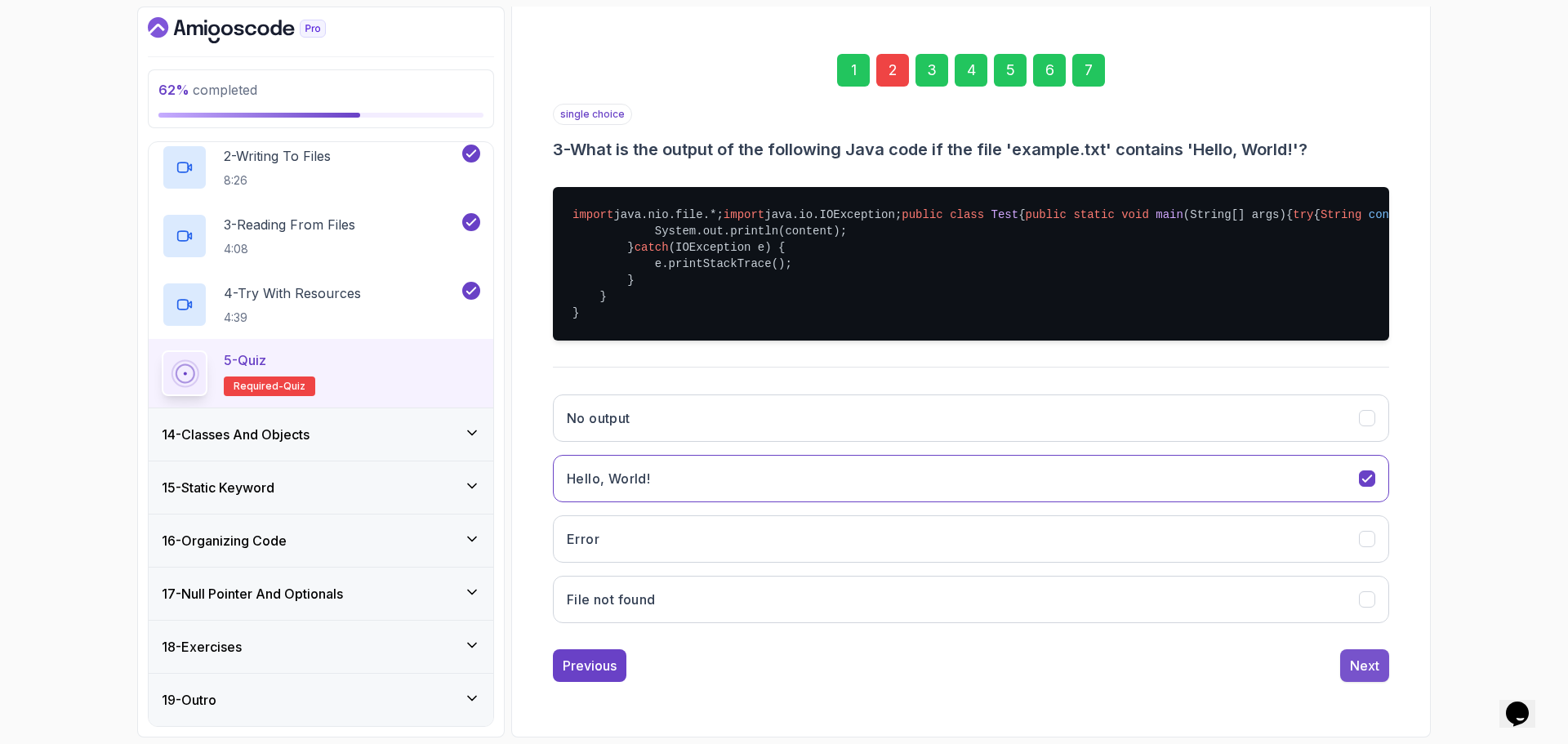
scroll to position [11, 0]
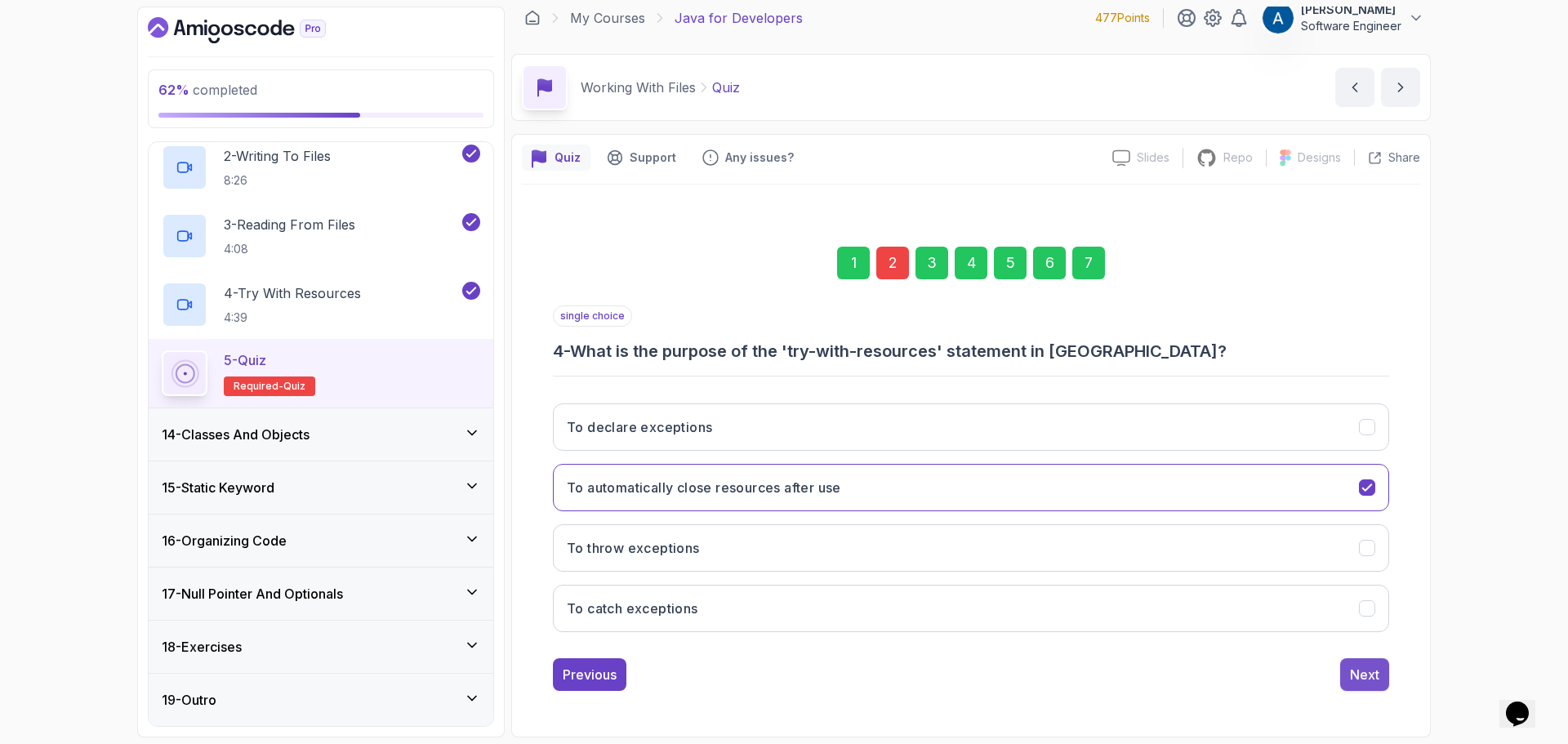
click at [1381, 666] on button "Next" at bounding box center [1365, 675] width 49 height 33
click at [1354, 672] on div "Next" at bounding box center [1364, 675] width 29 height 20
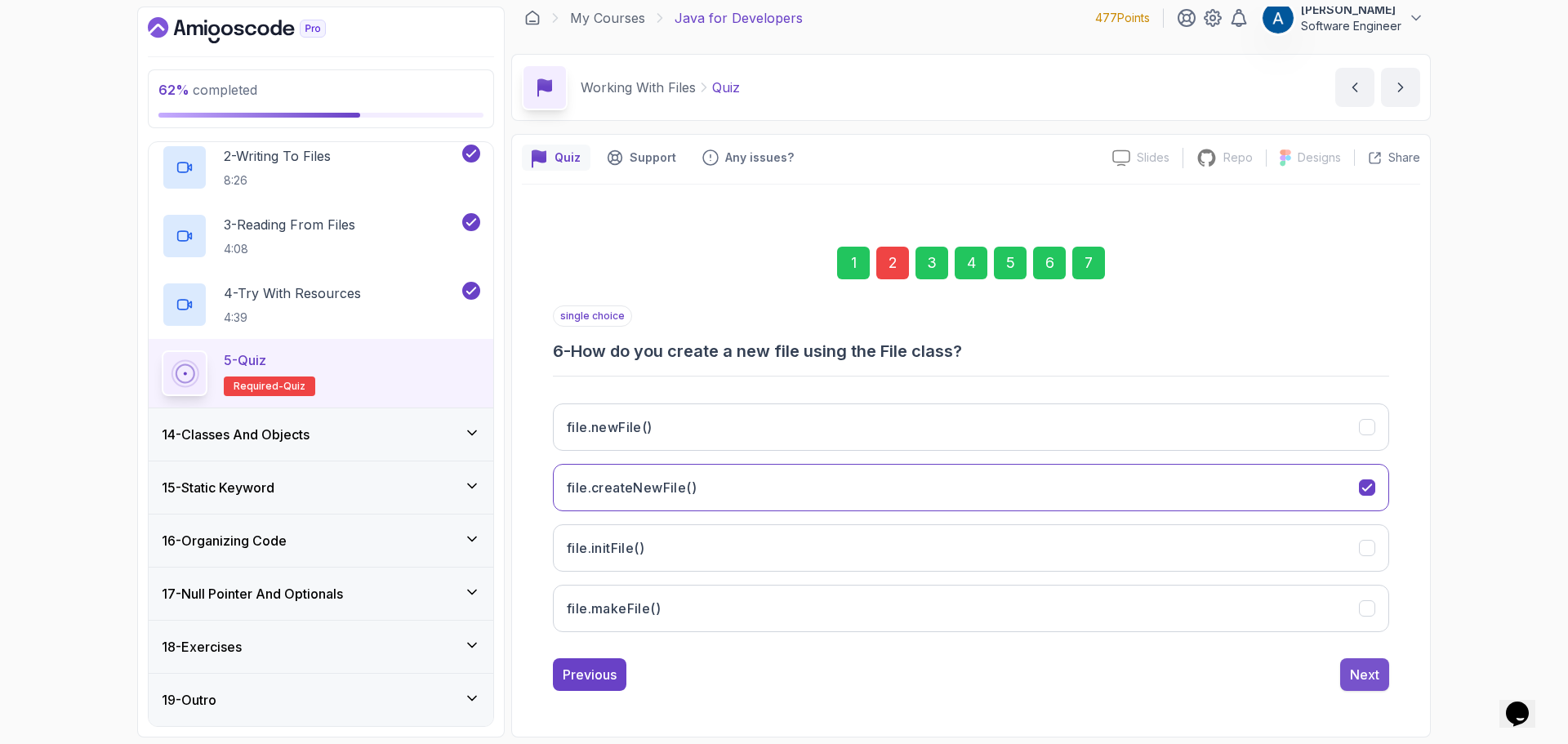
click at [1369, 663] on button "Next" at bounding box center [1365, 675] width 49 height 33
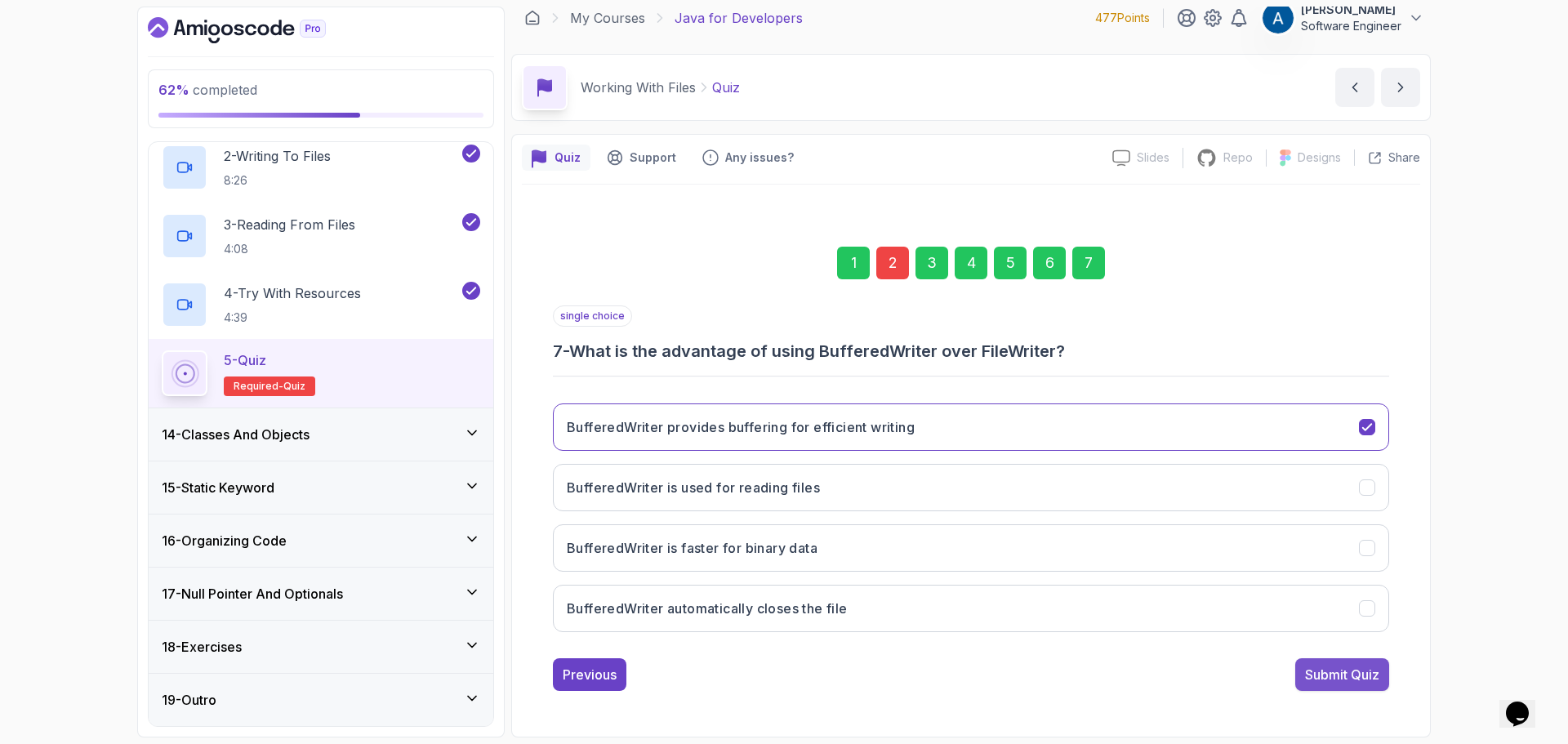
click at [1357, 670] on div "Submit Quiz" at bounding box center [1341, 675] width 74 height 20
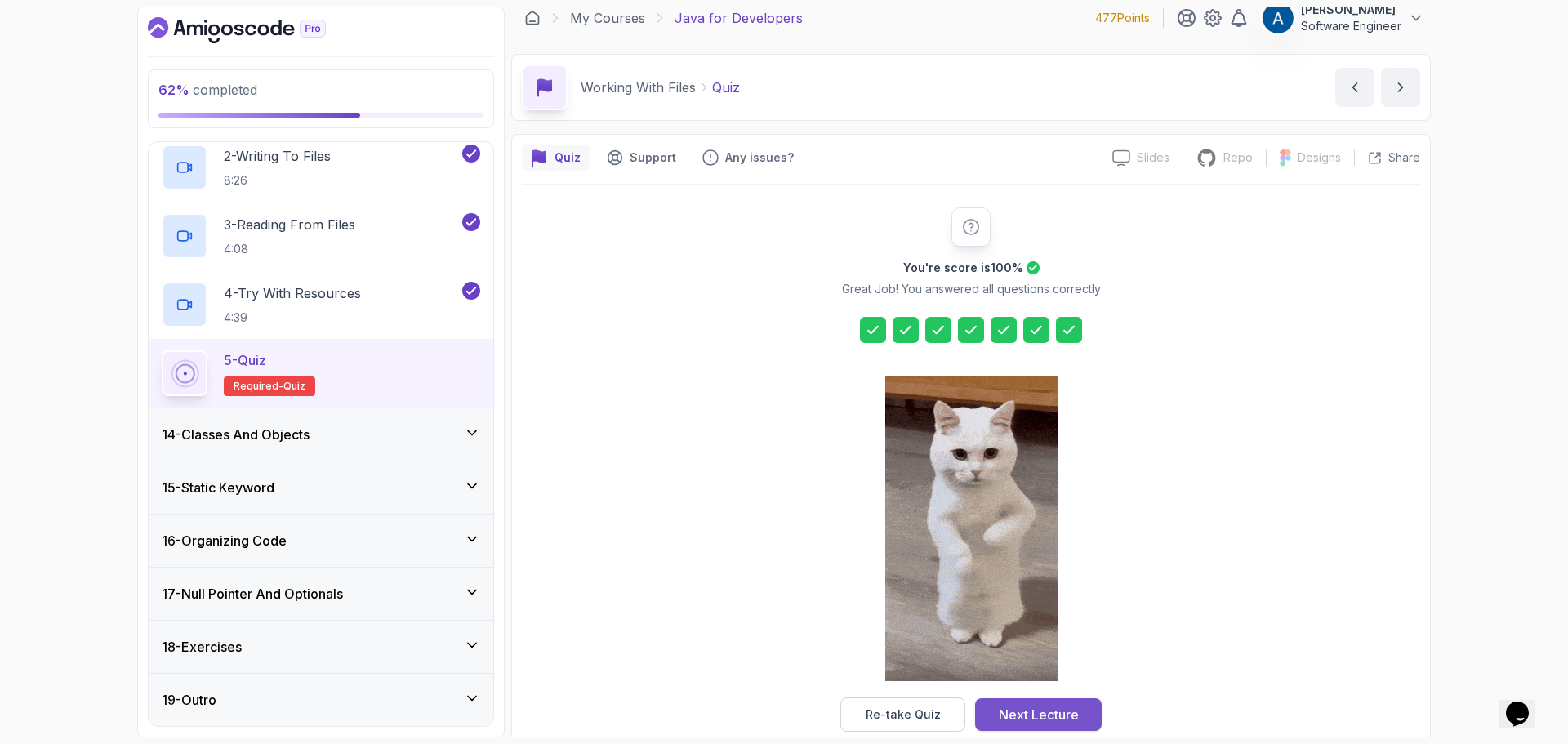
click at [1076, 707] on div "Next Lecture" at bounding box center [1038, 714] width 80 height 20
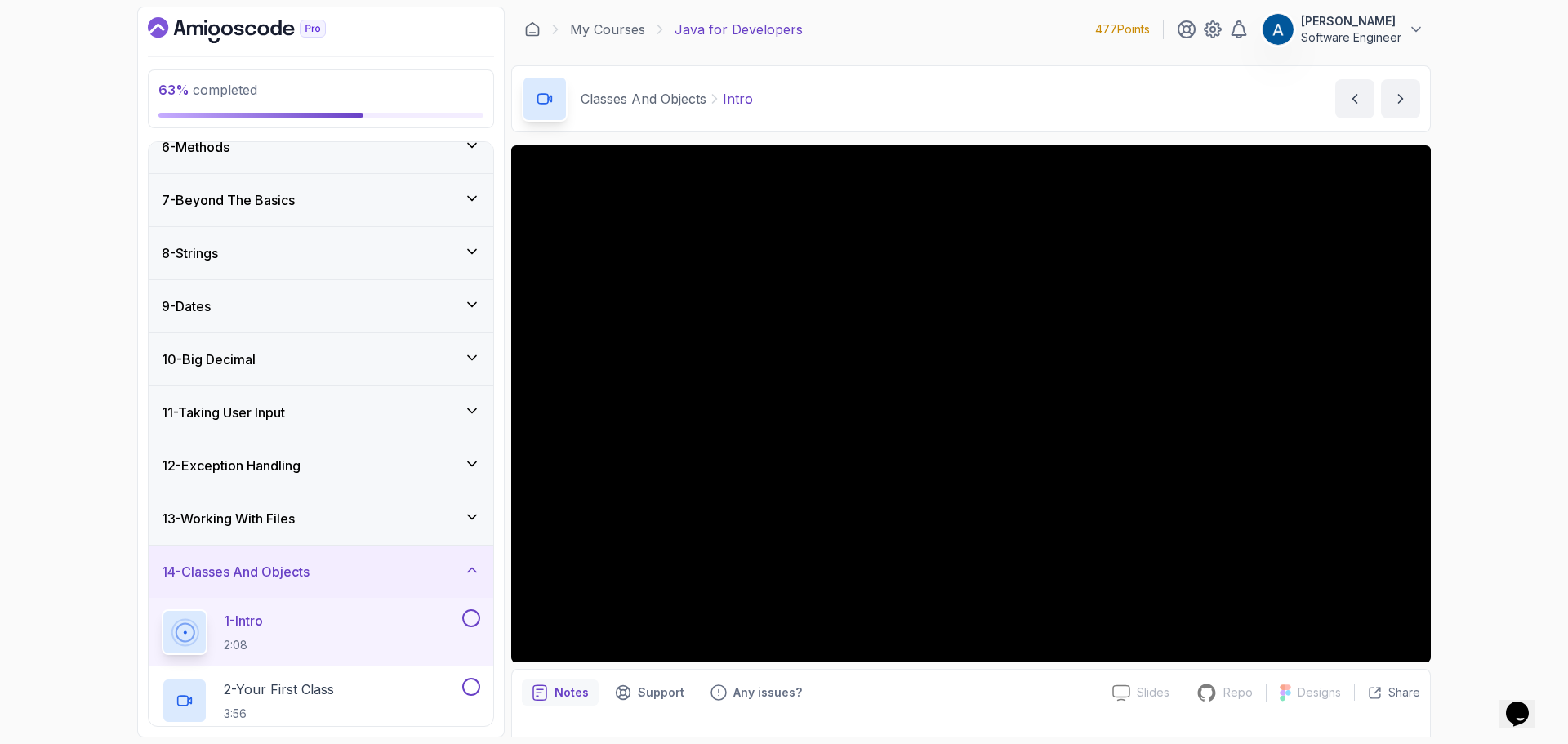
scroll to position [450, 0]
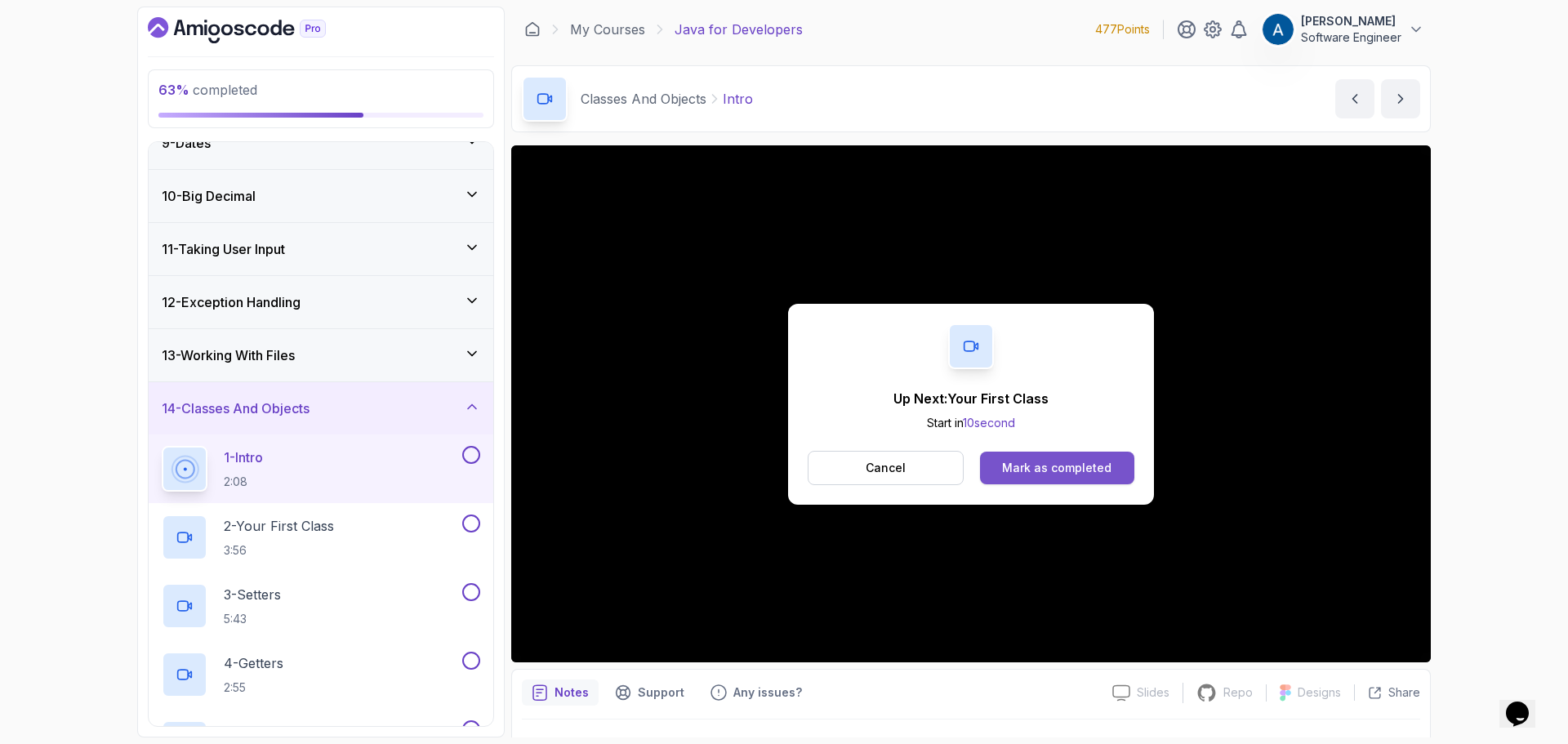
click at [1098, 466] on div "Mark as completed" at bounding box center [1057, 468] width 110 height 16
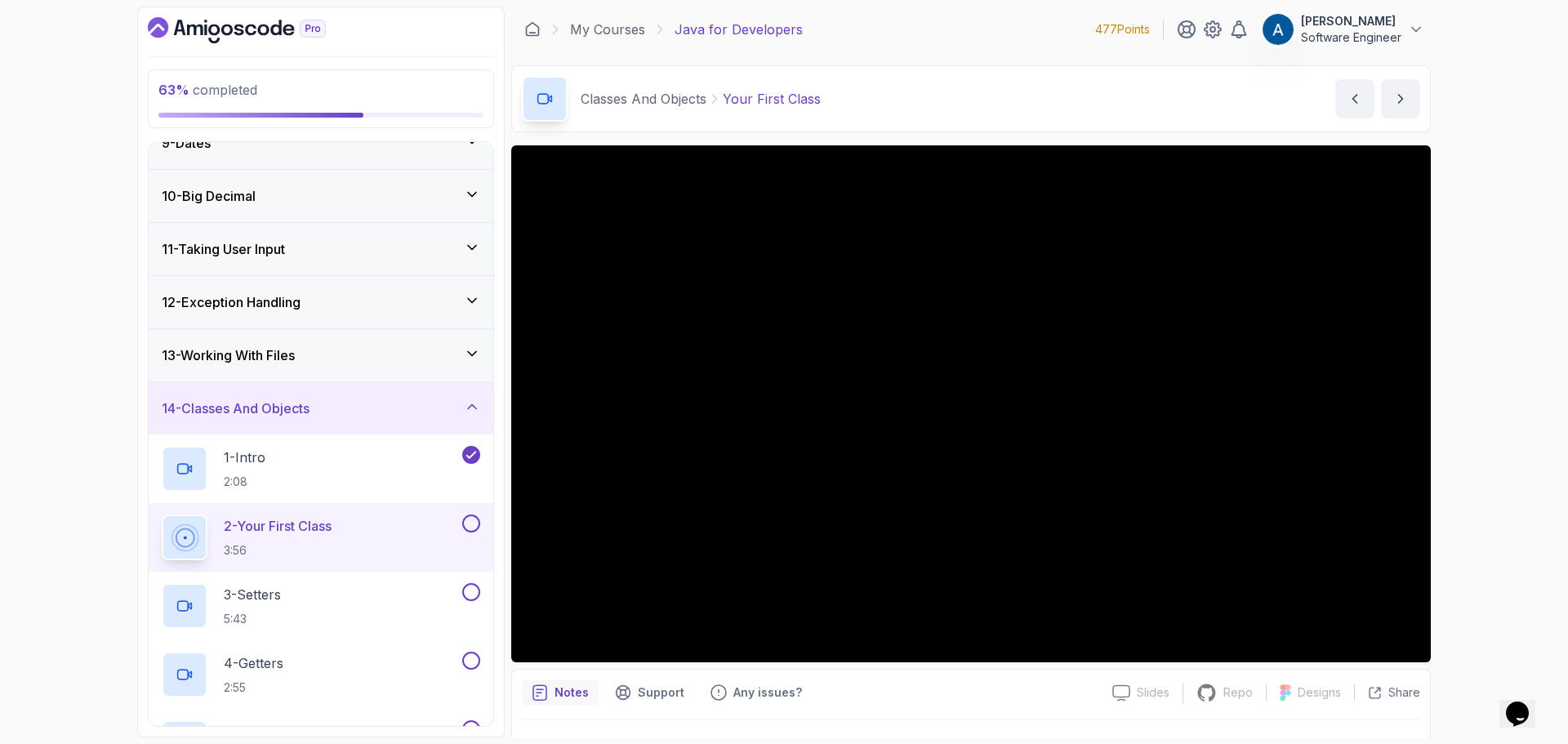
scroll to position [38, 0]
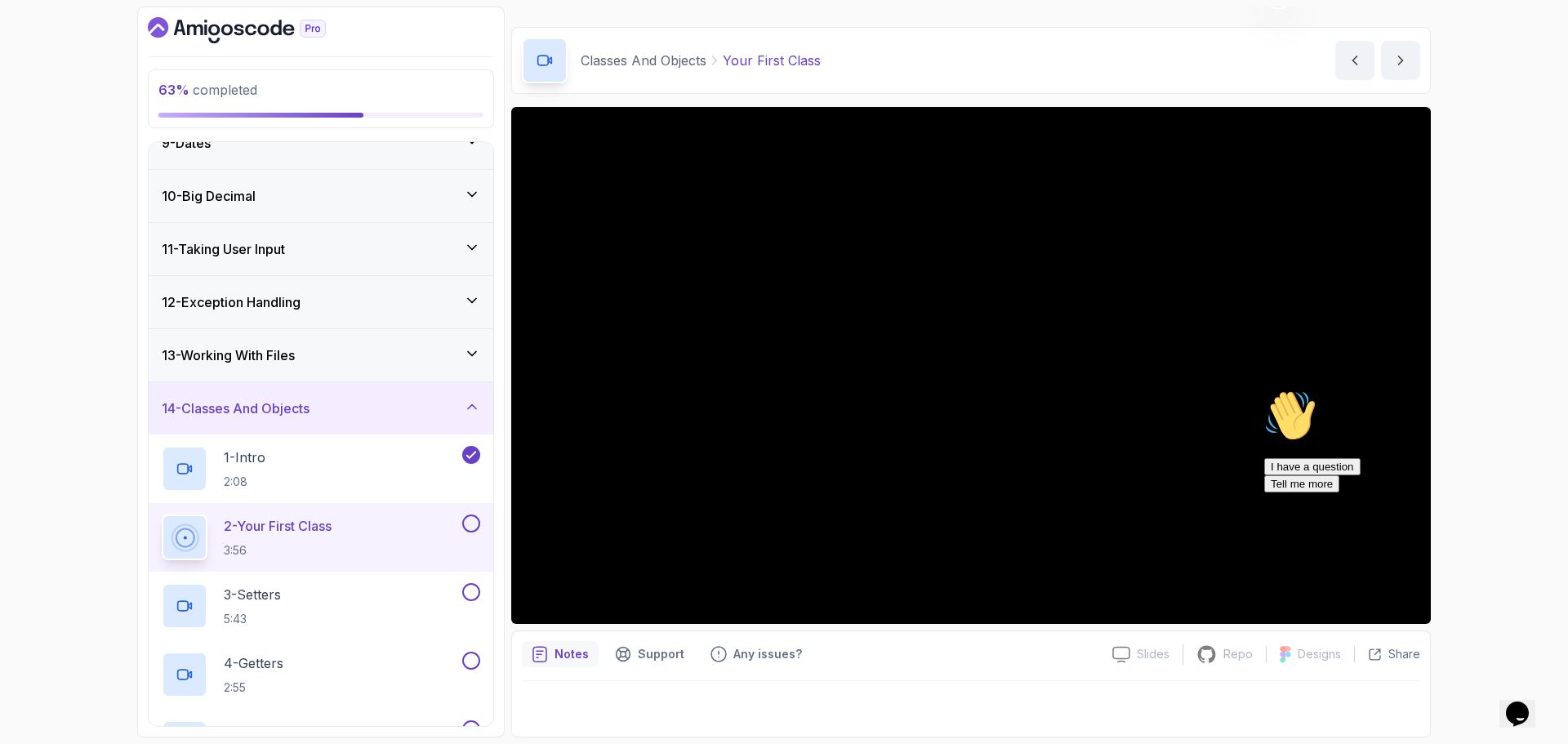
click at [1265, 390] on icon "Chat attention grabber" at bounding box center [1265, 390] width 0 height 0
